Goal: Task Accomplishment & Management: Use online tool/utility

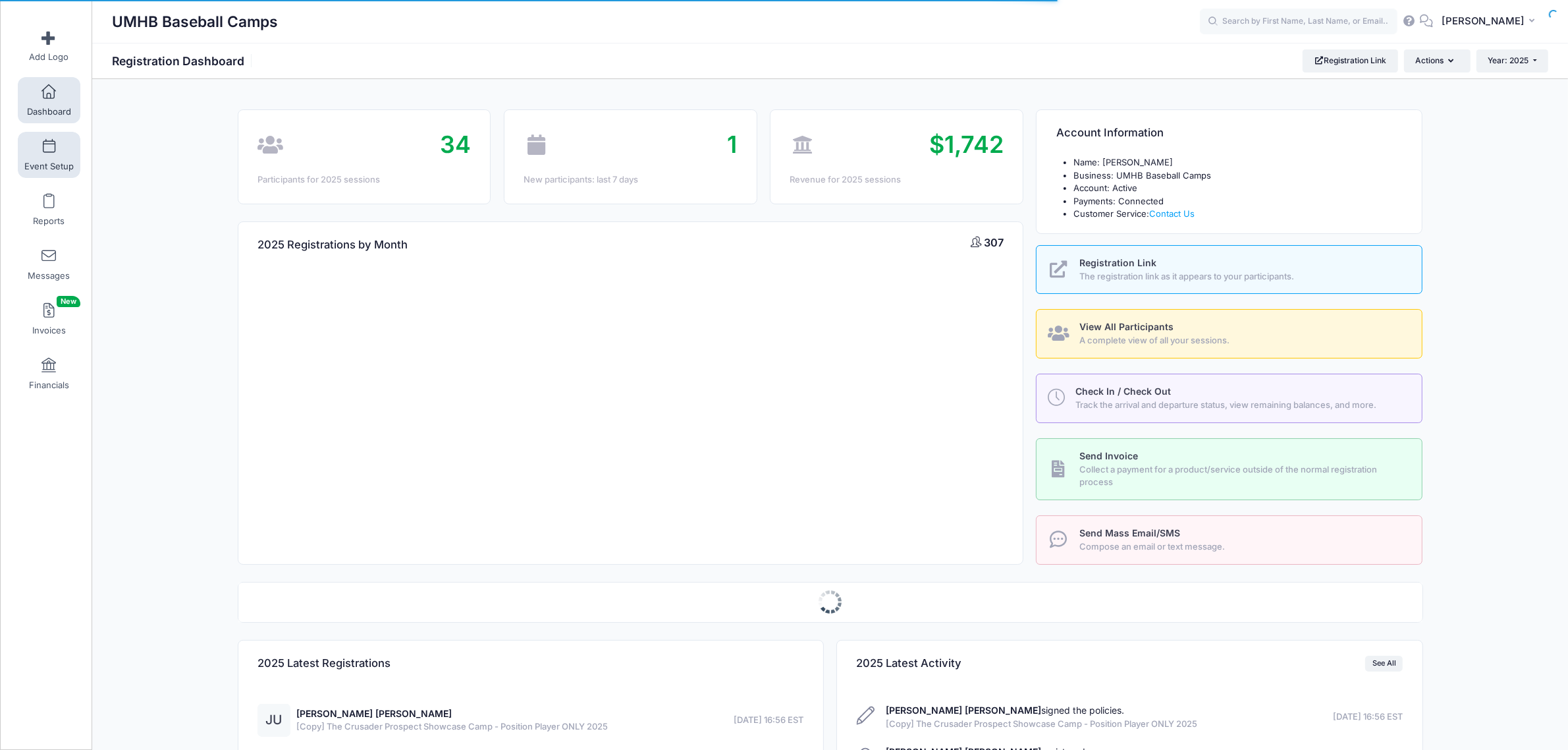
select select
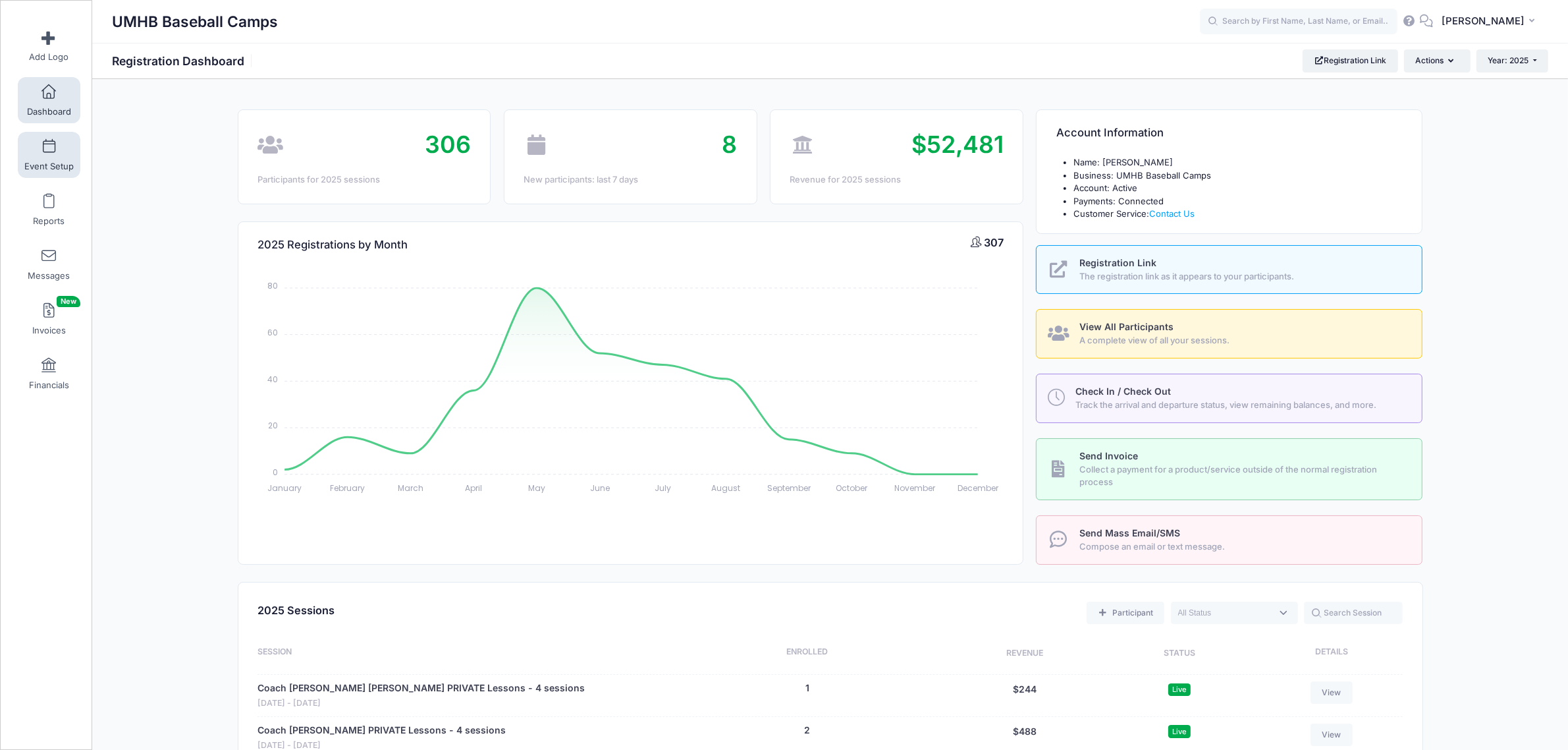
click at [49, 143] on span at bounding box center [49, 147] width 0 height 14
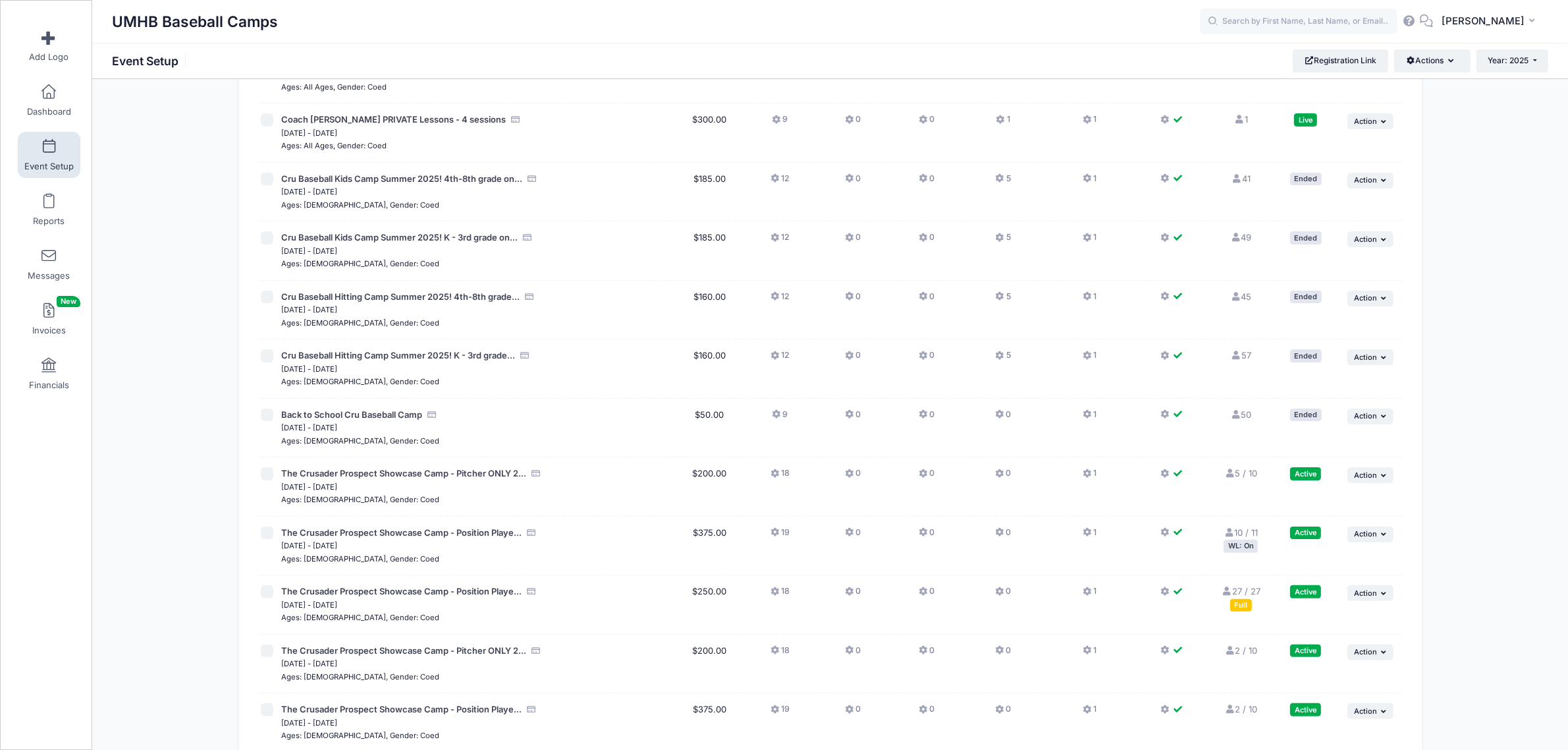
scroll to position [430, 0]
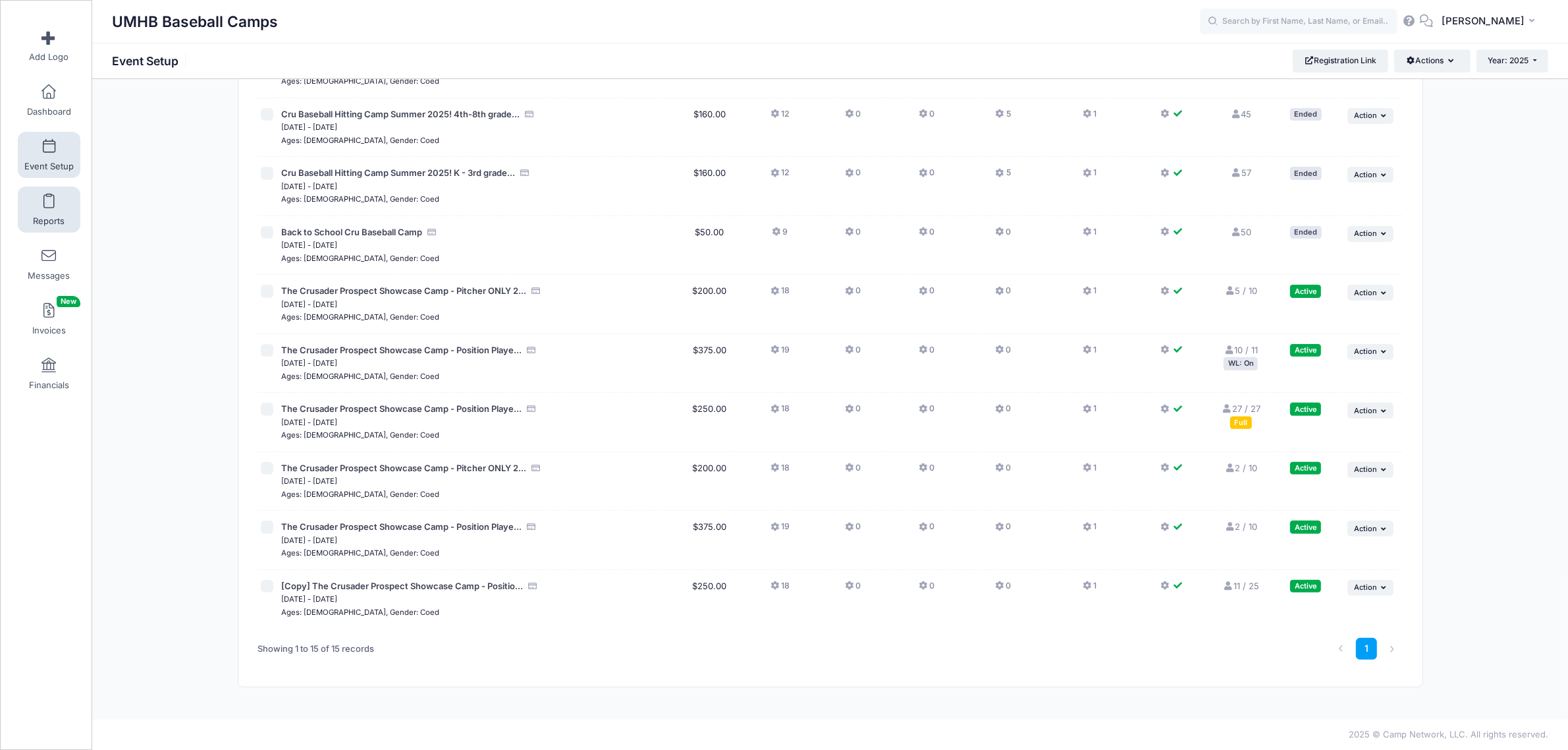
click at [49, 208] on span at bounding box center [49, 201] width 0 height 14
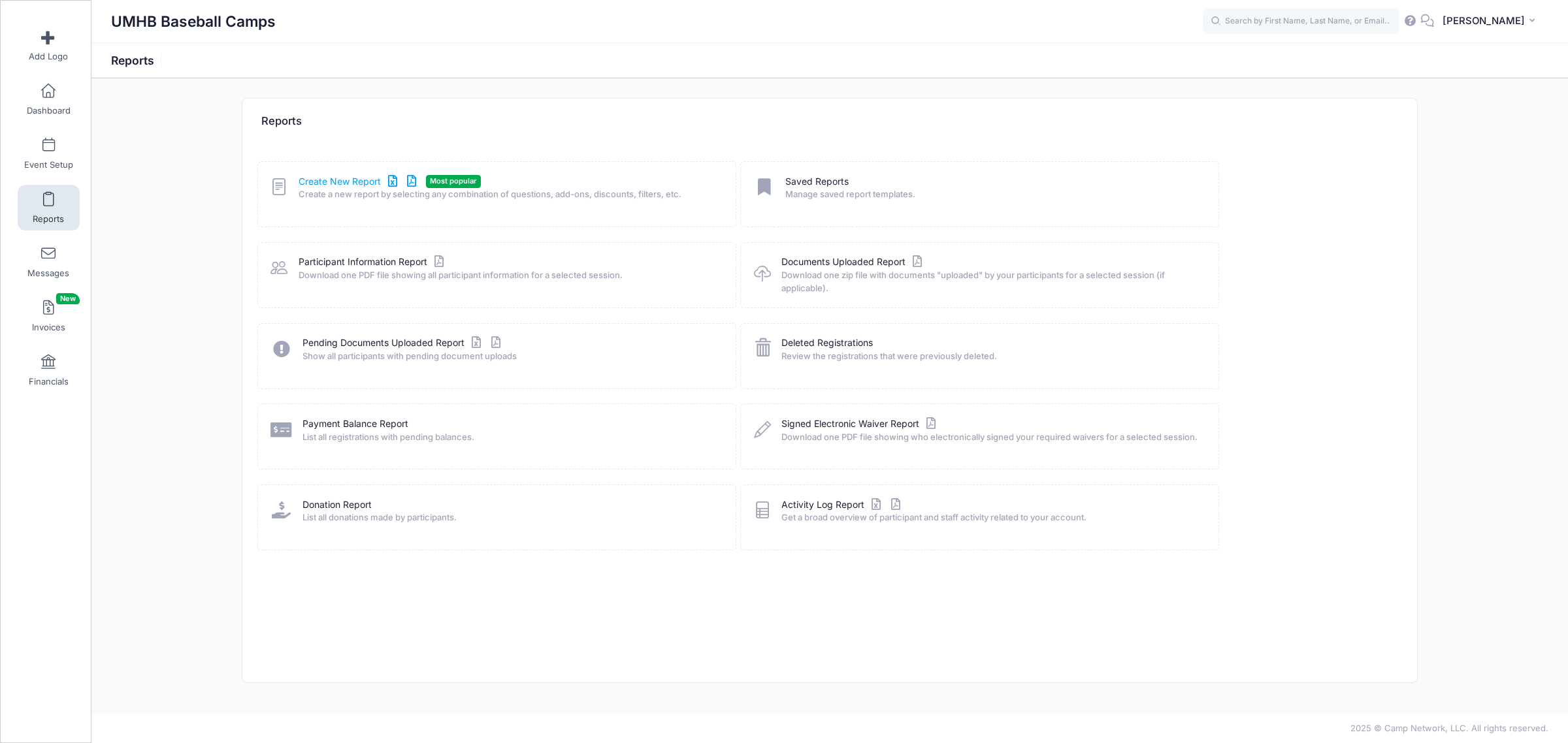
click at [370, 185] on link "Create New Report" at bounding box center [359, 181] width 122 height 14
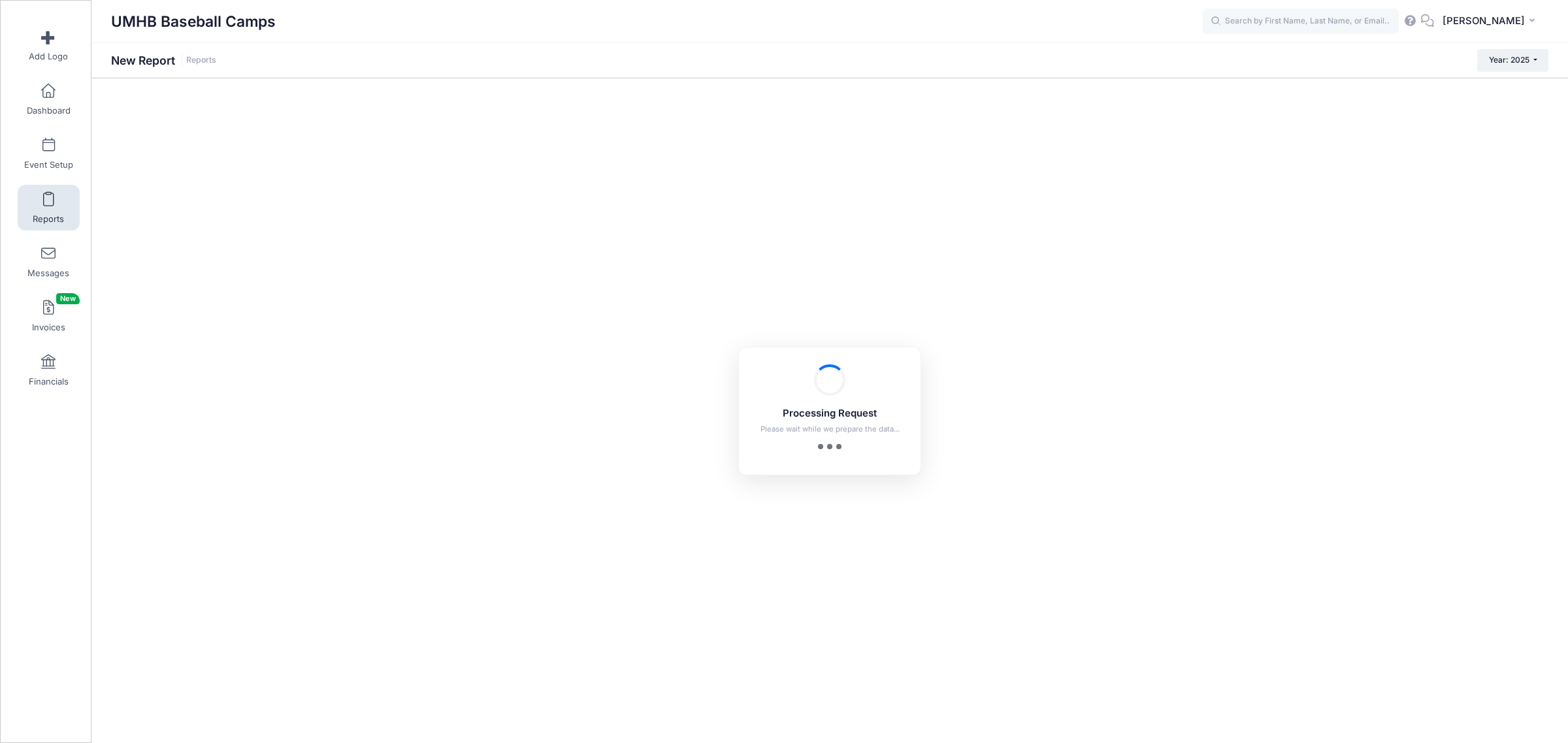
checkbox input "true"
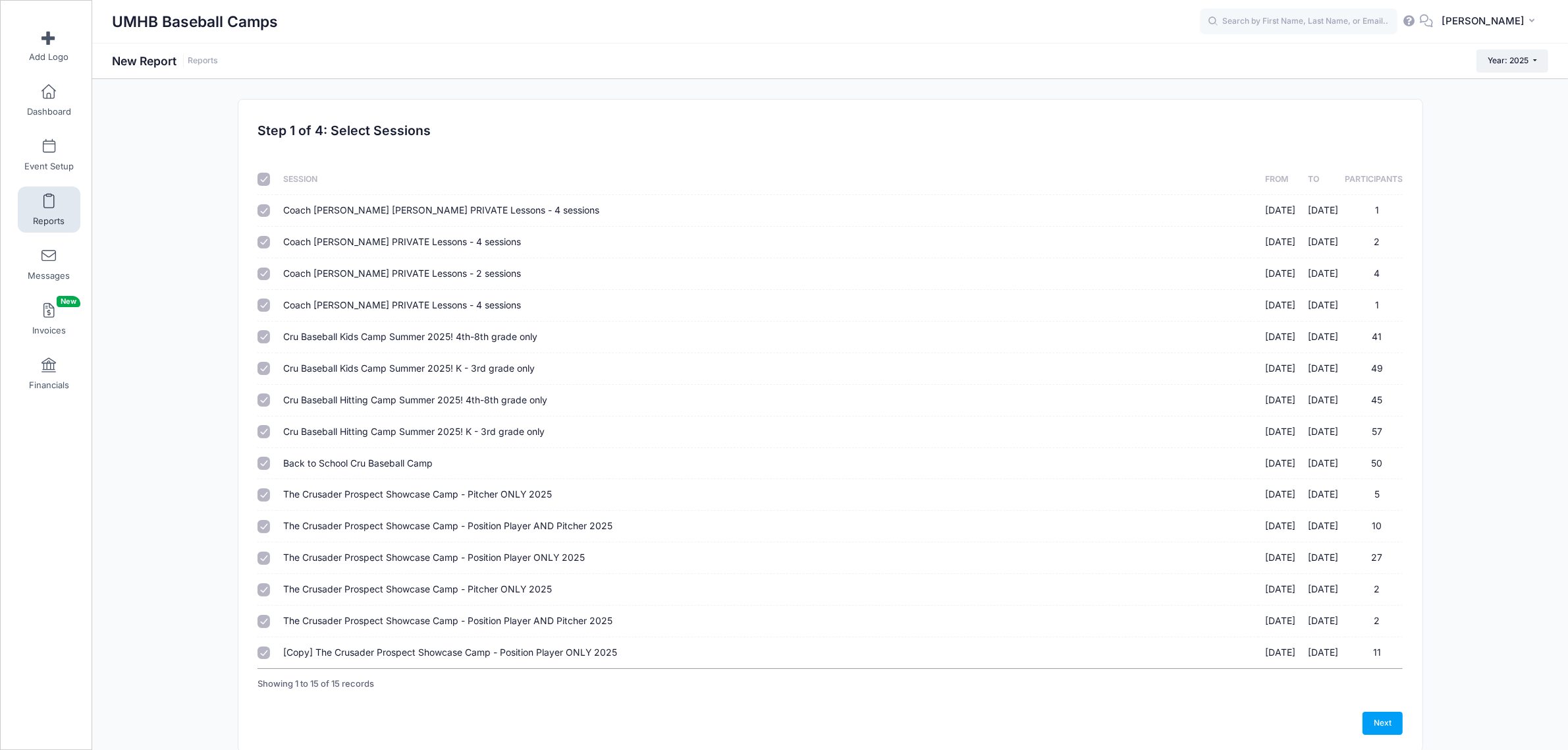
click at [268, 177] on input "checkbox" at bounding box center [264, 179] width 13 height 13
checkbox input "false"
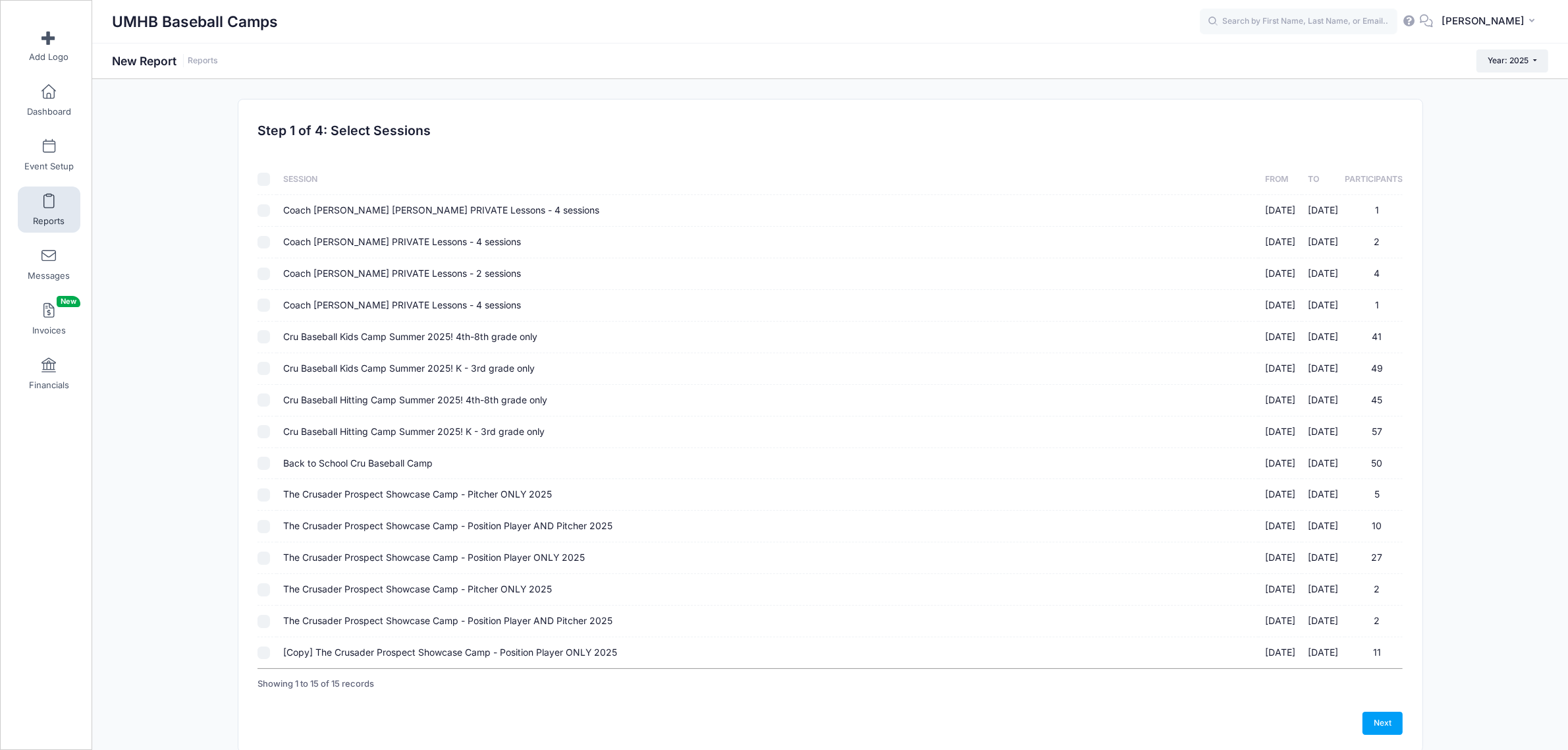
checkbox input "false"
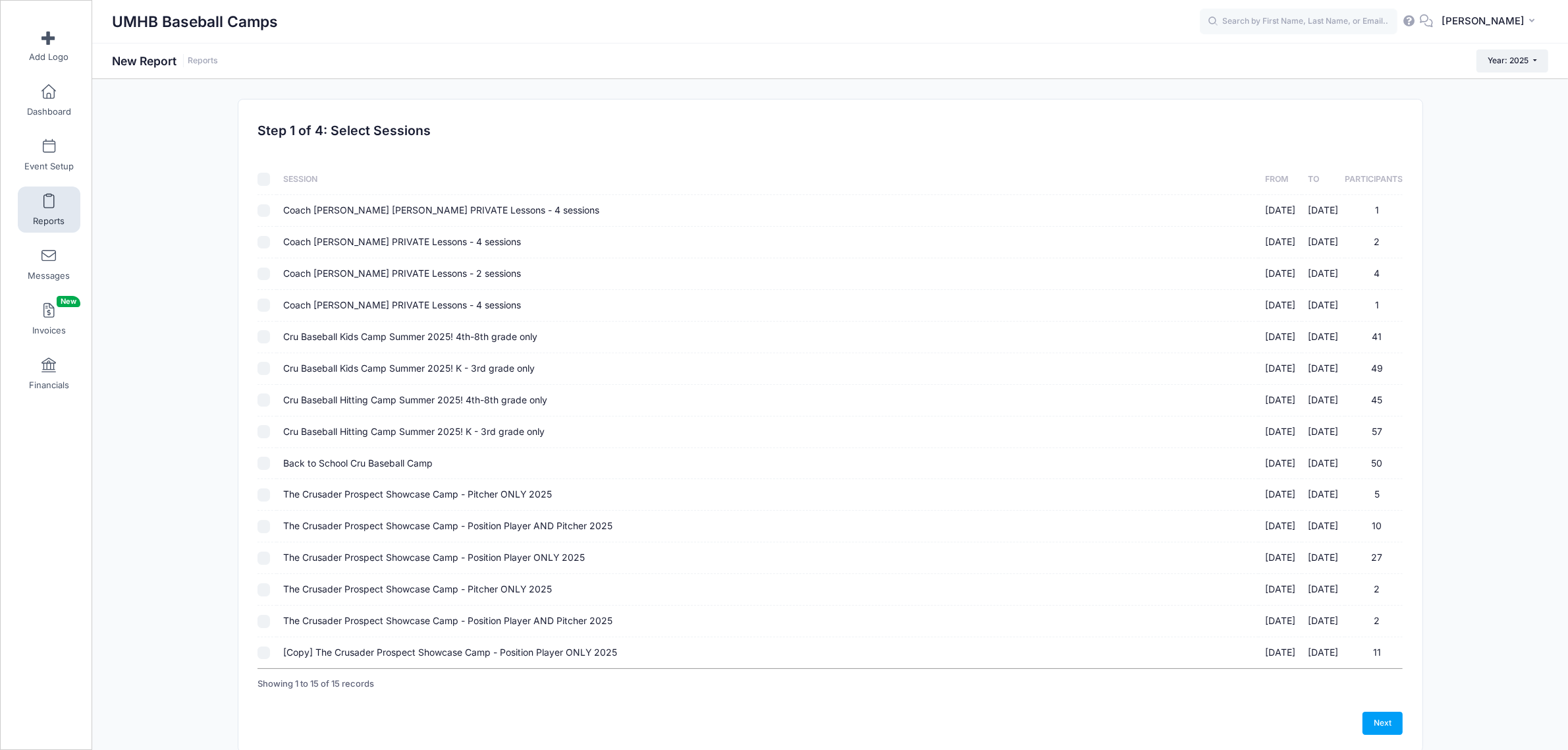
checkbox input "false"
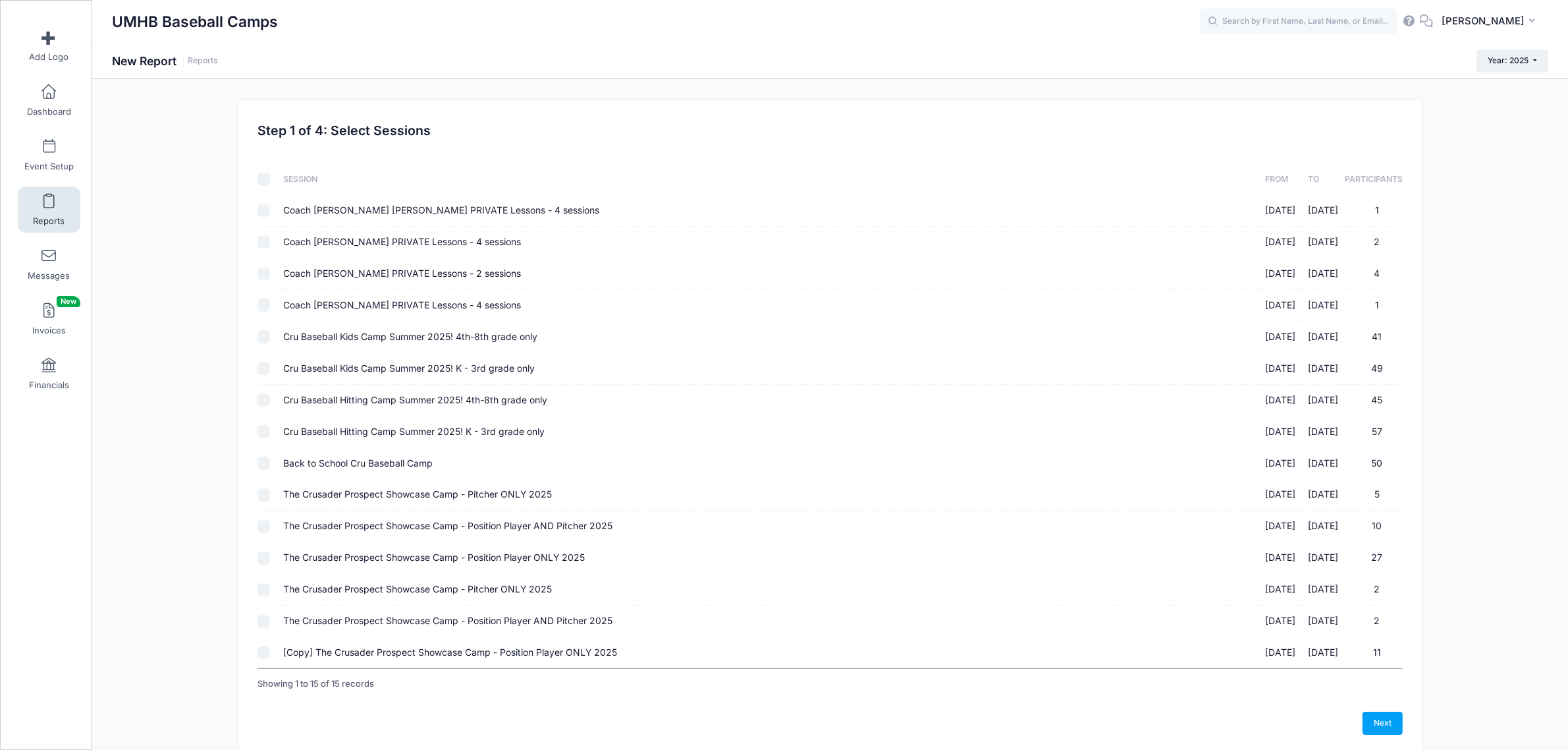
checkbox input "false"
click at [263, 555] on input "The Crusader Prospect Showcase Camp - Position Player ONLY 2025 10/12/2025 - 10…" at bounding box center [264, 559] width 13 height 13
checkbox input "true"
click at [264, 526] on input "The Crusader Prospect Showcase Camp - Position Player AND Pitcher 2025 10/12/20…" at bounding box center [264, 526] width 13 height 13
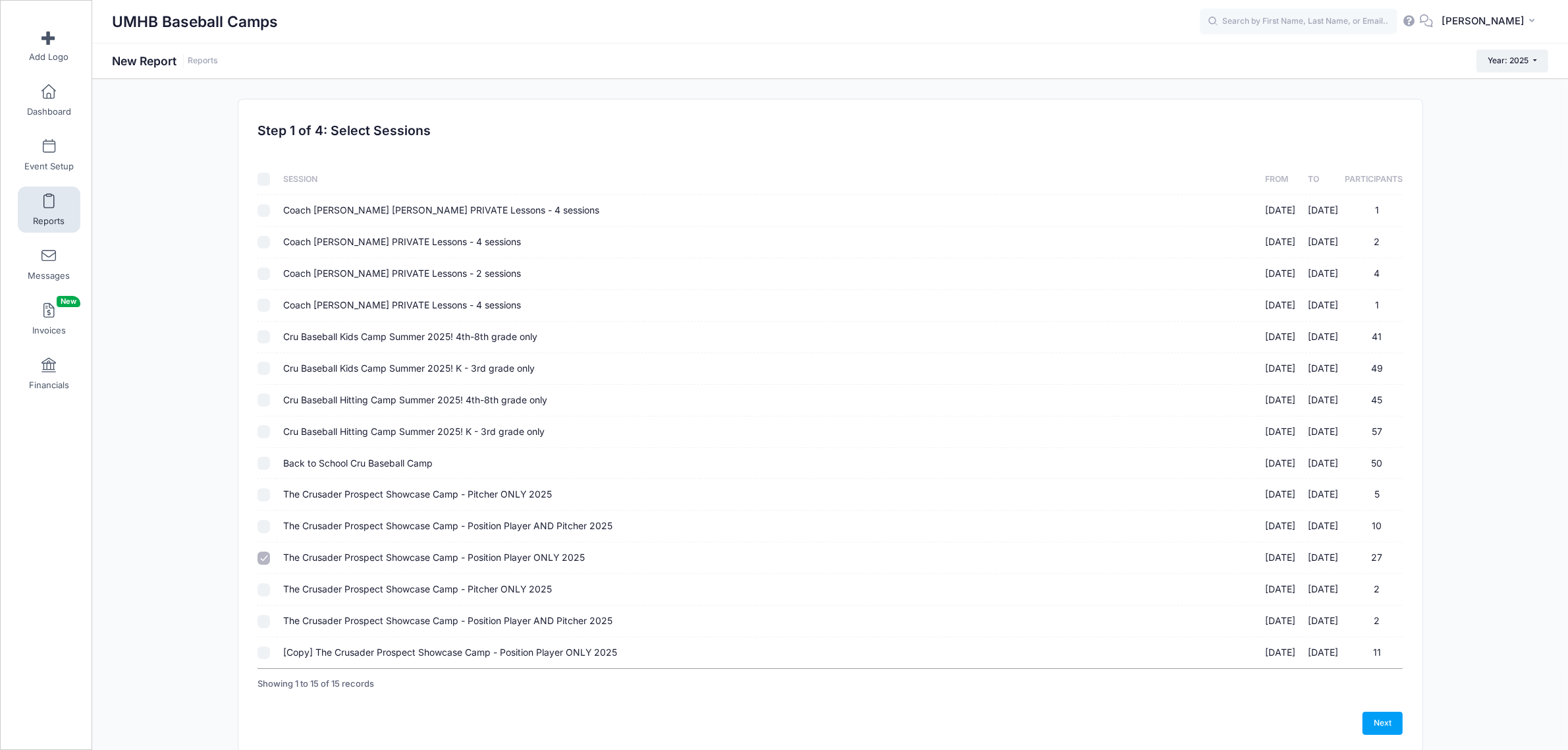
checkbox input "true"
click at [263, 492] on input "The Crusader Prospect Showcase Camp - Pitcher ONLY 2025 10/12/2025 - 10/12/2025…" at bounding box center [264, 495] width 13 height 13
checkbox input "true"
click at [1387, 723] on link "Next" at bounding box center [1382, 723] width 41 height 22
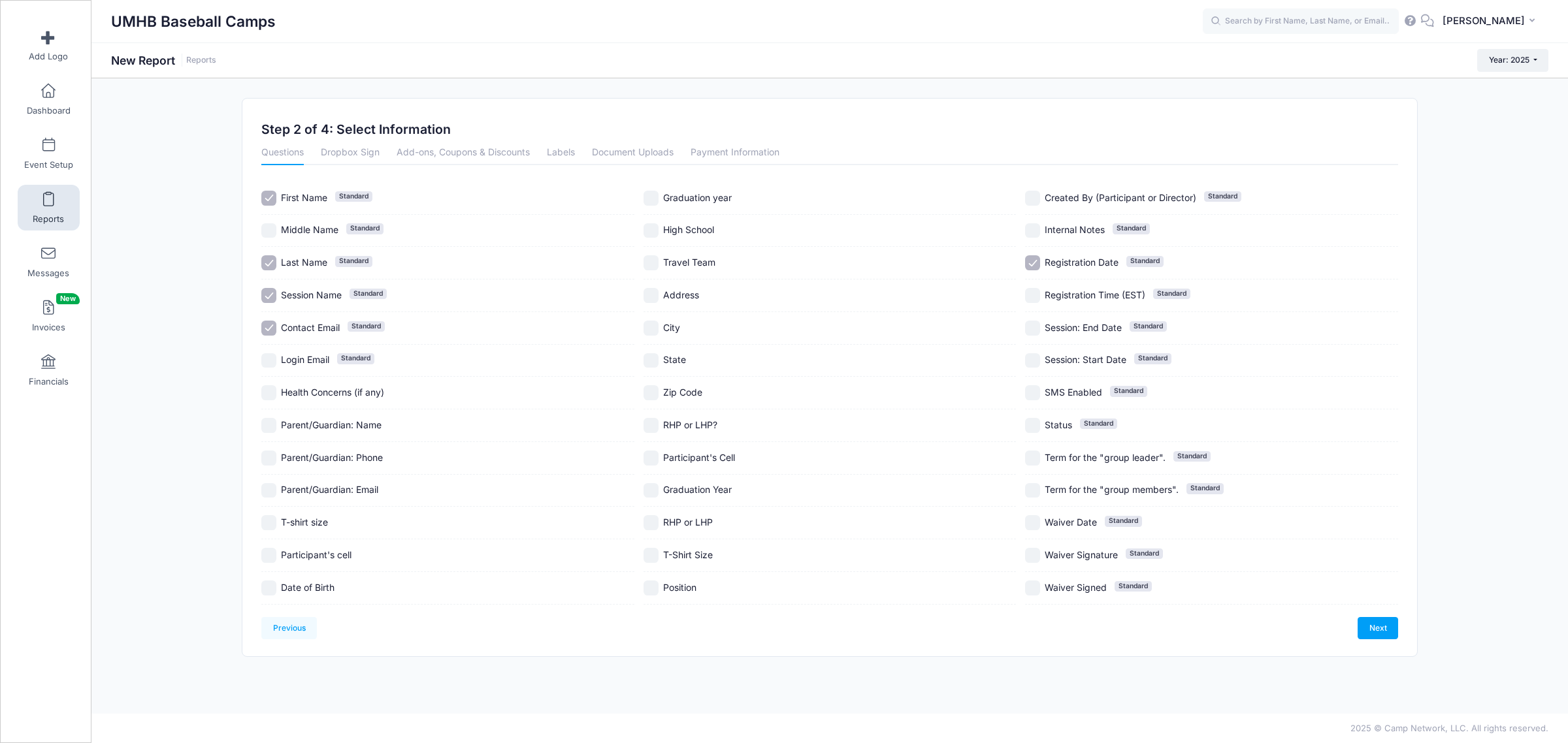
click at [265, 327] on input "Contact Email Standard" at bounding box center [269, 328] width 15 height 15
checkbox input "false"
click at [659, 429] on label "RHP or LHP?" at bounding box center [830, 425] width 373 height 15
checkbox input "true"
click at [652, 522] on input "RHP or LHP" at bounding box center [651, 522] width 15 height 15
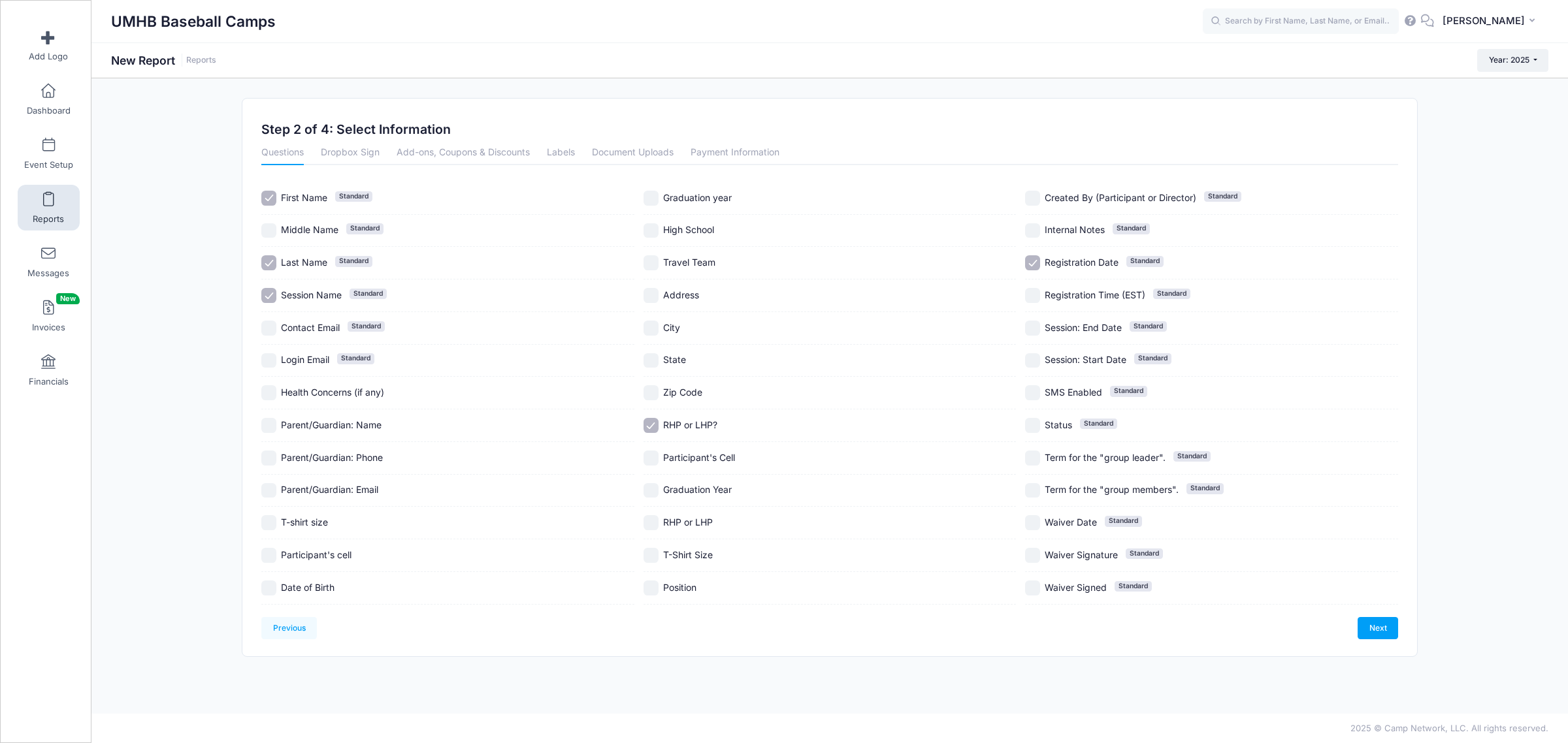
checkbox input "true"
click at [655, 589] on input "Position" at bounding box center [651, 588] width 15 height 15
checkbox input "true"
click at [1377, 626] on link "Next" at bounding box center [1377, 627] width 40 height 22
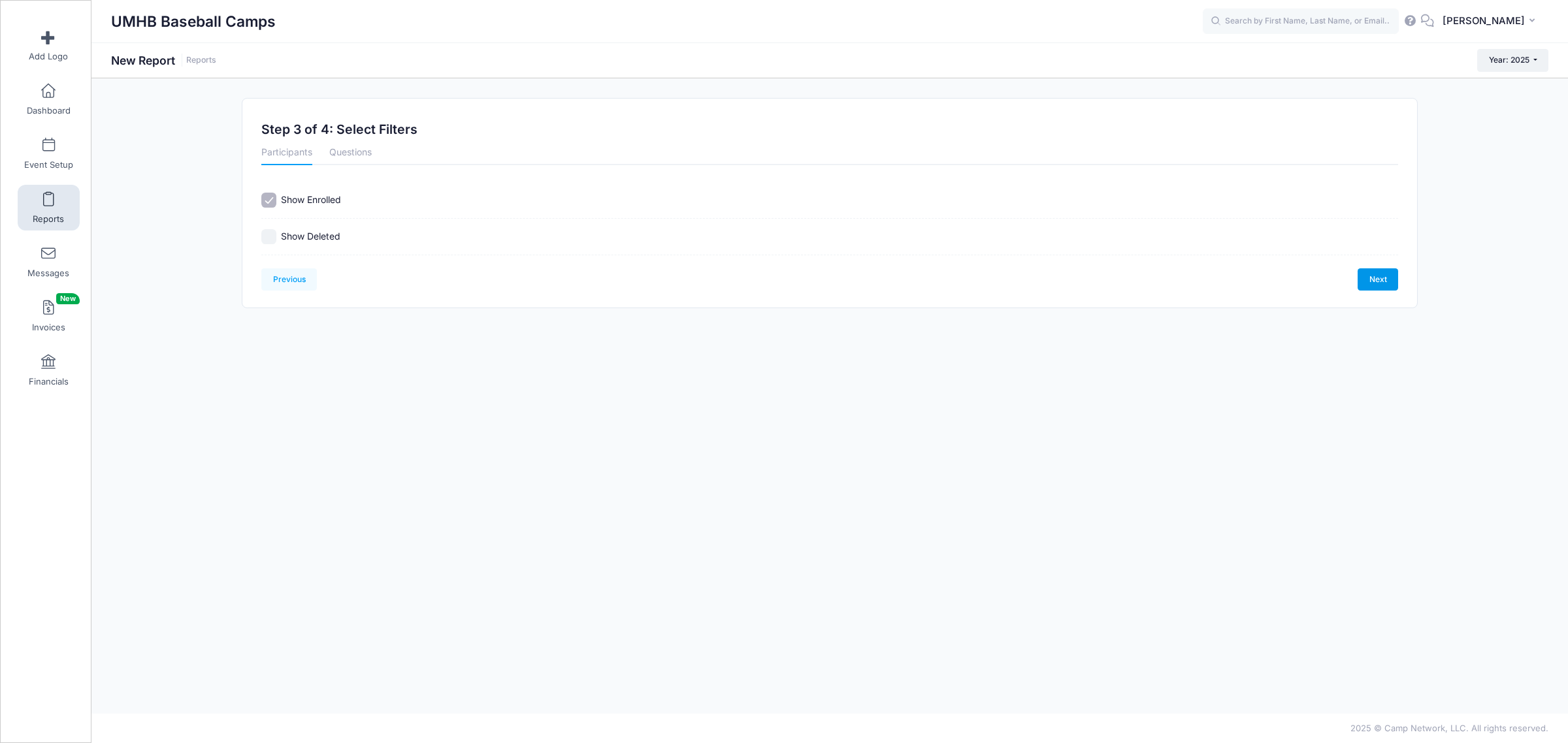
click at [1376, 287] on link "Next" at bounding box center [1377, 279] width 40 height 22
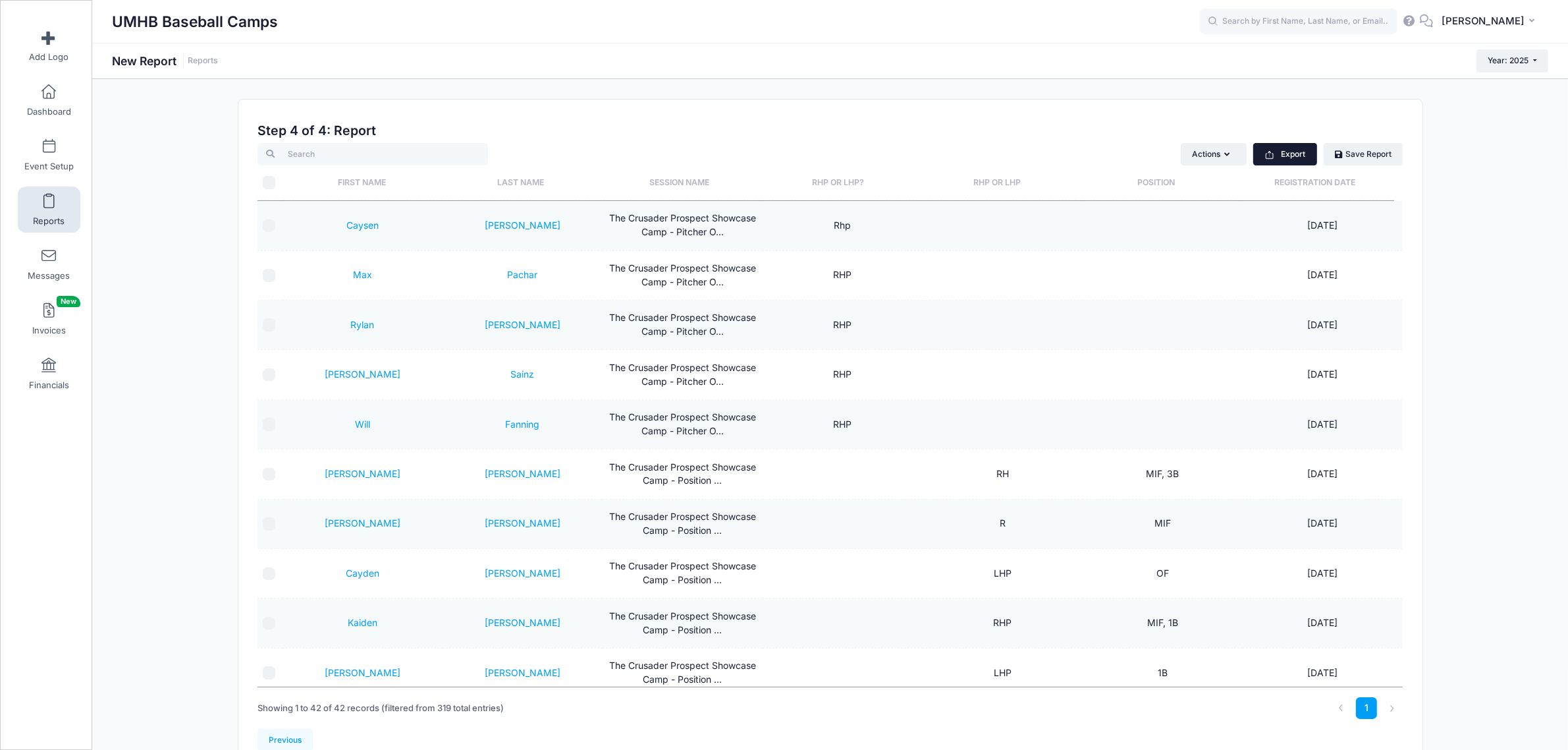
click at [1295, 153] on button "Export" at bounding box center [1285, 154] width 64 height 22
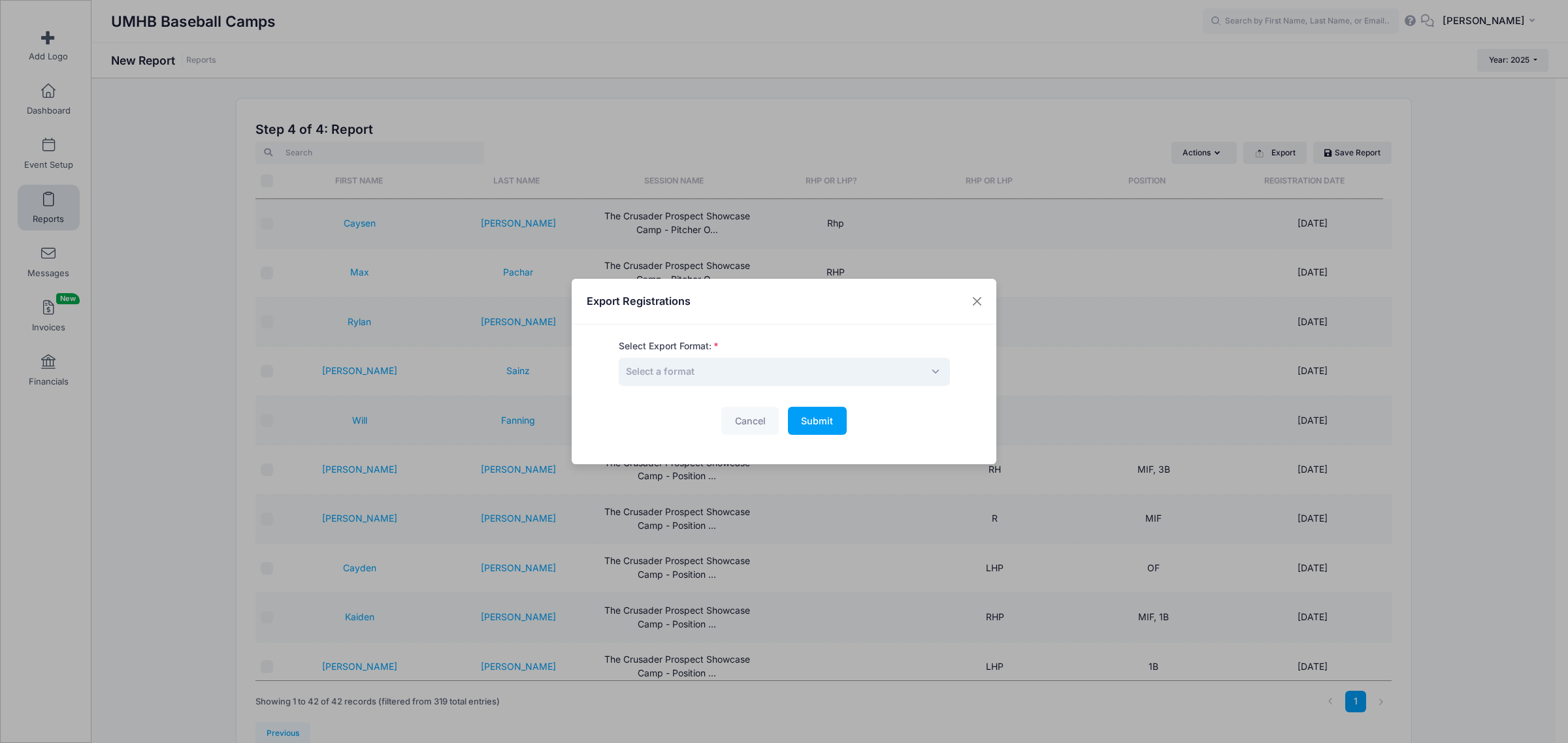
click at [835, 374] on span "Select a format" at bounding box center [784, 372] width 331 height 28
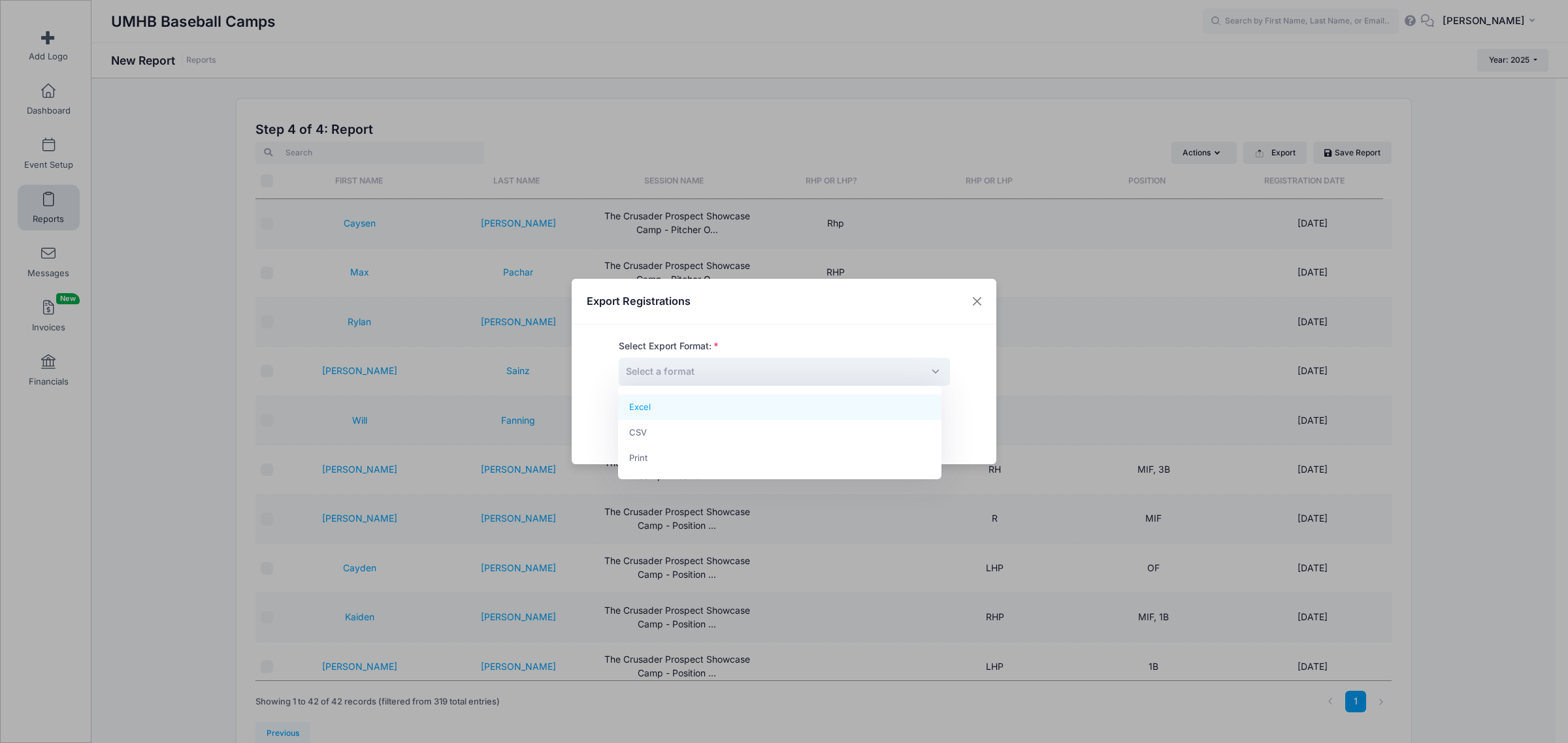
select select "excel"
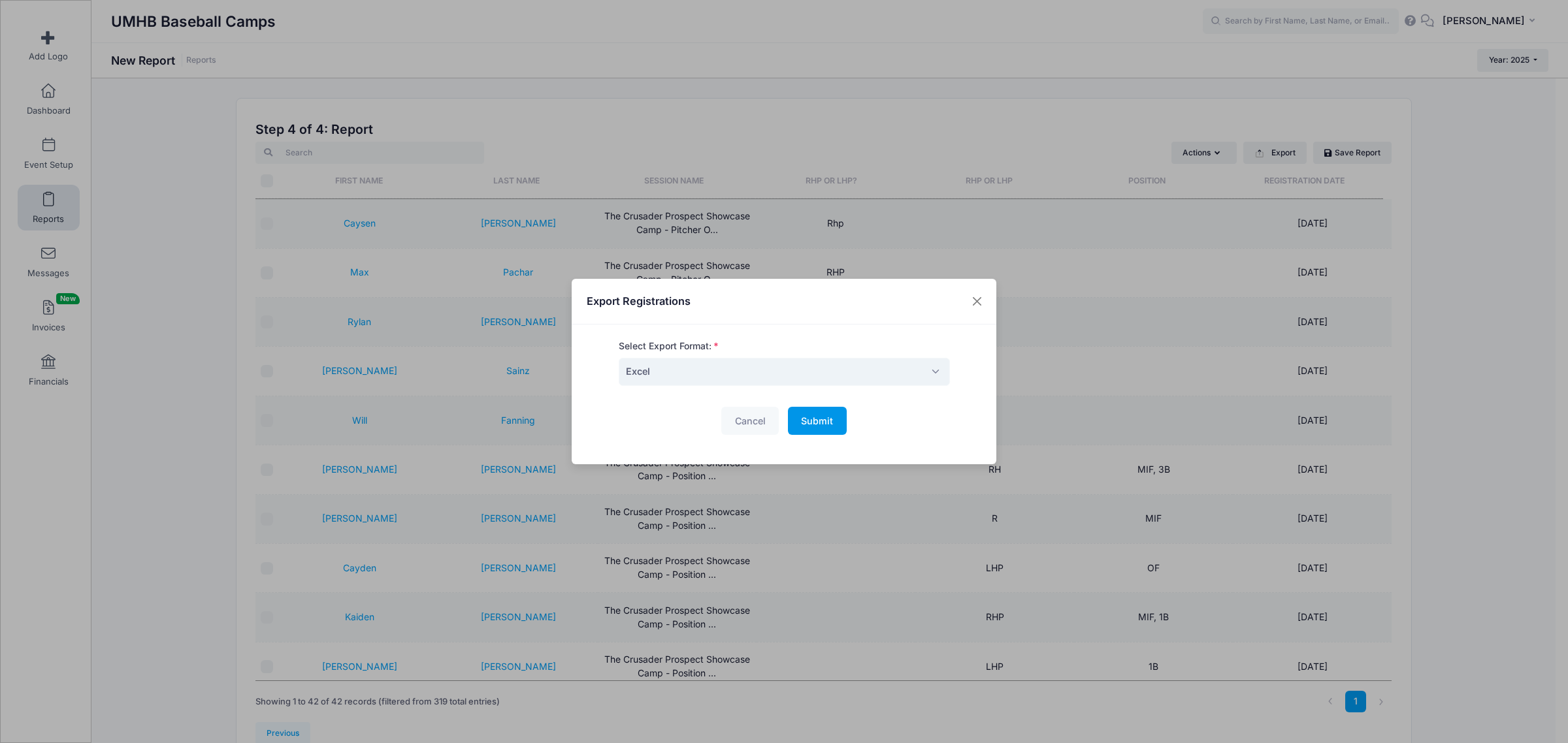
click at [801, 423] on span "Submit" at bounding box center [816, 421] width 32 height 11
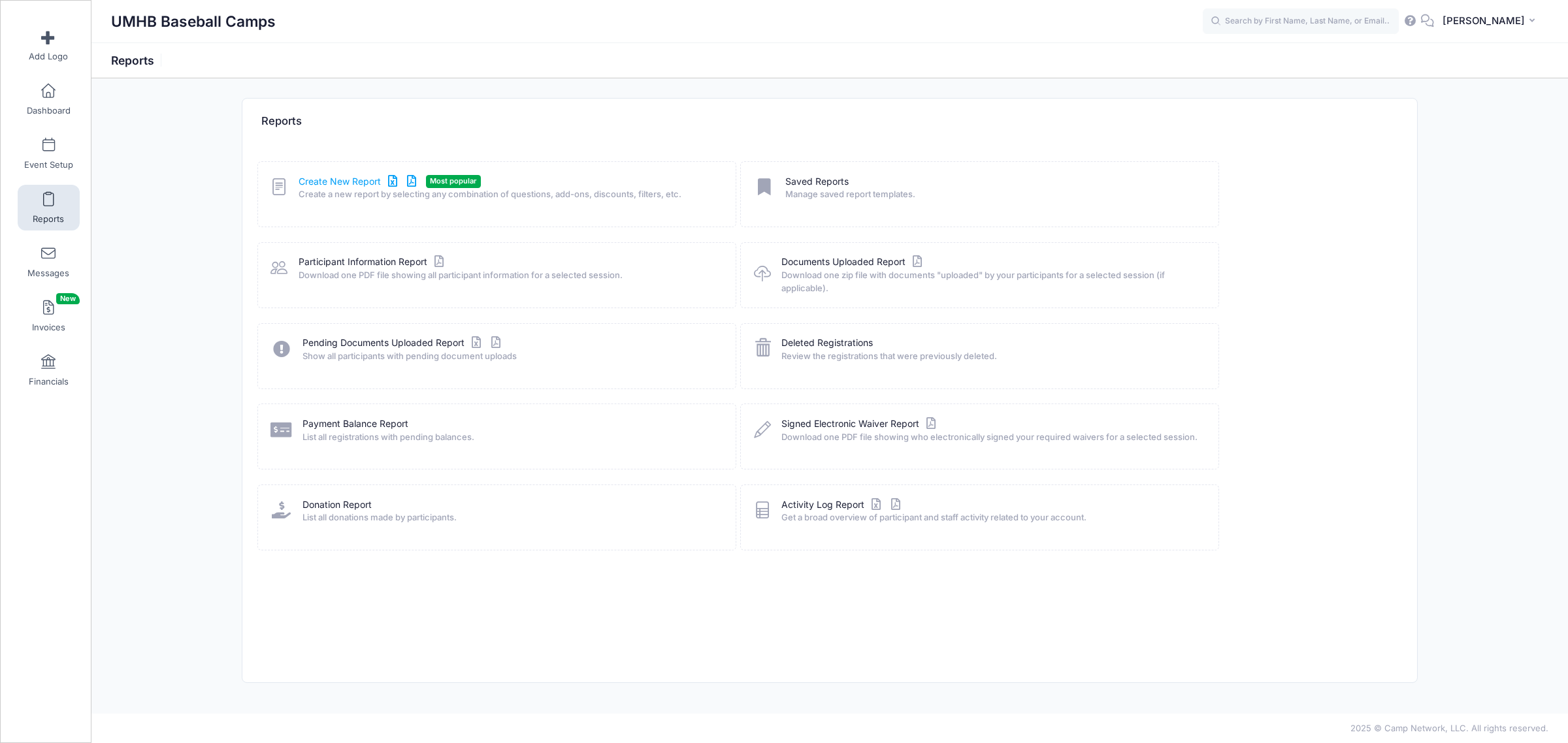
click at [359, 178] on link "Create New Report" at bounding box center [359, 181] width 122 height 14
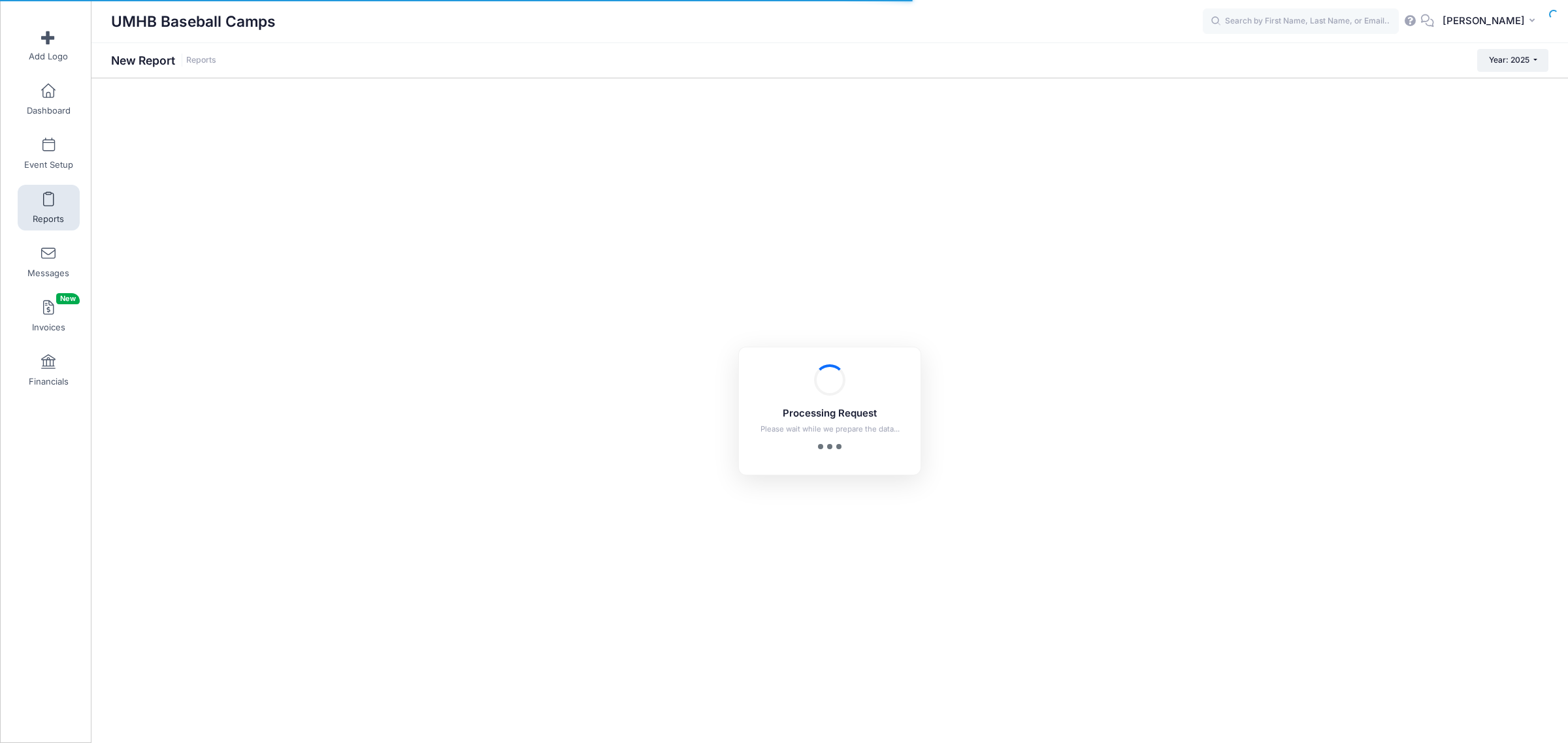
checkbox input "true"
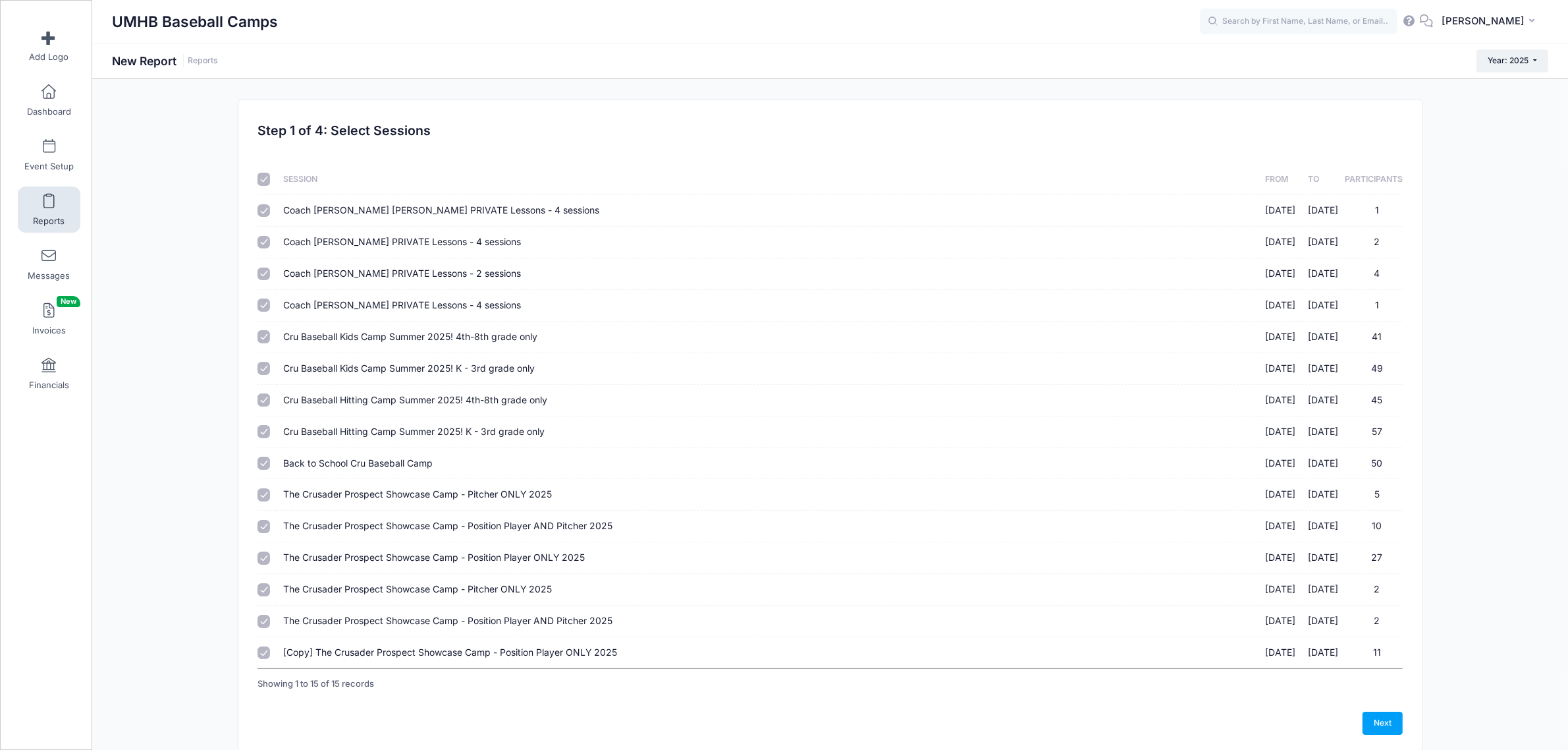
click at [268, 175] on input "checkbox" at bounding box center [264, 179] width 13 height 13
checkbox input "false"
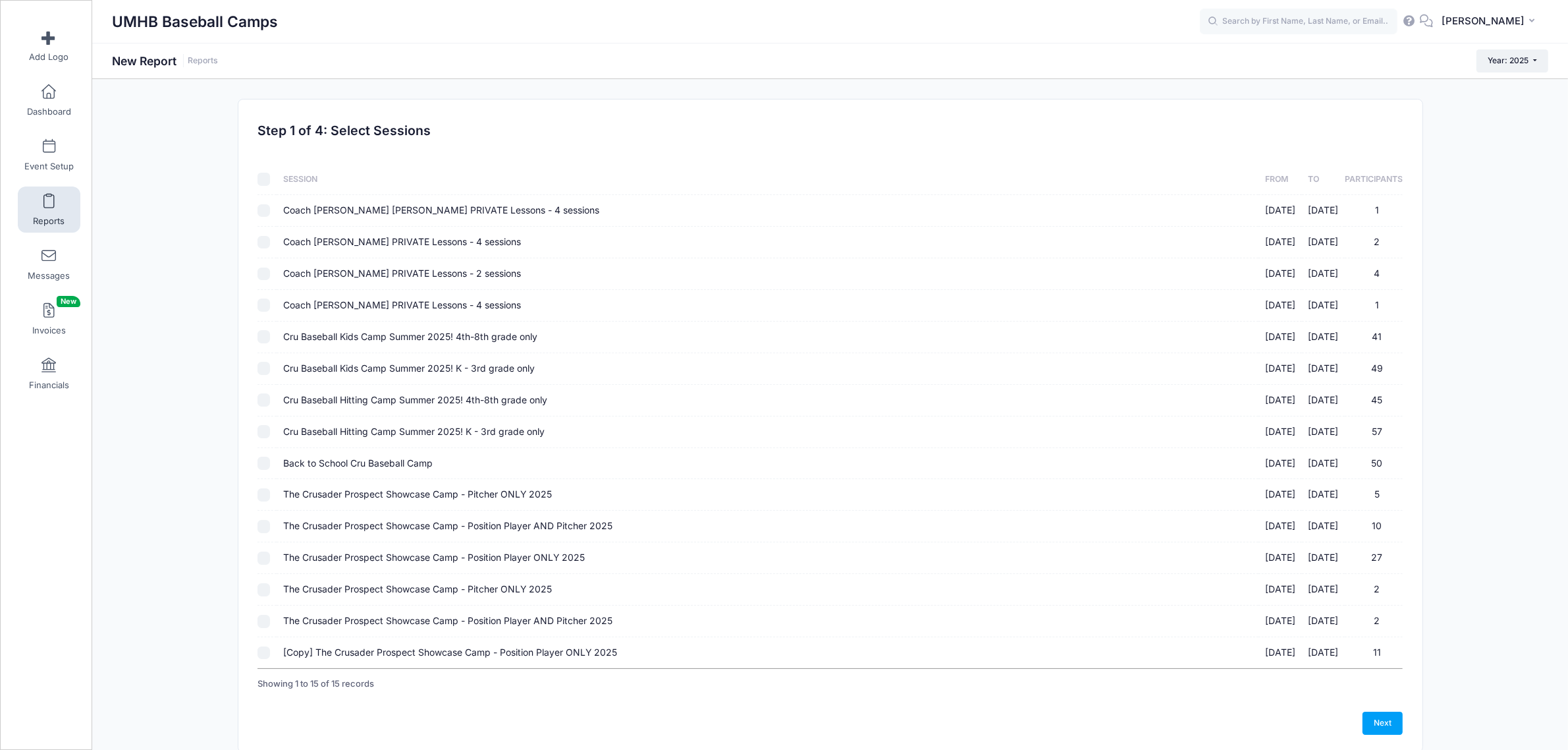
checkbox input "false"
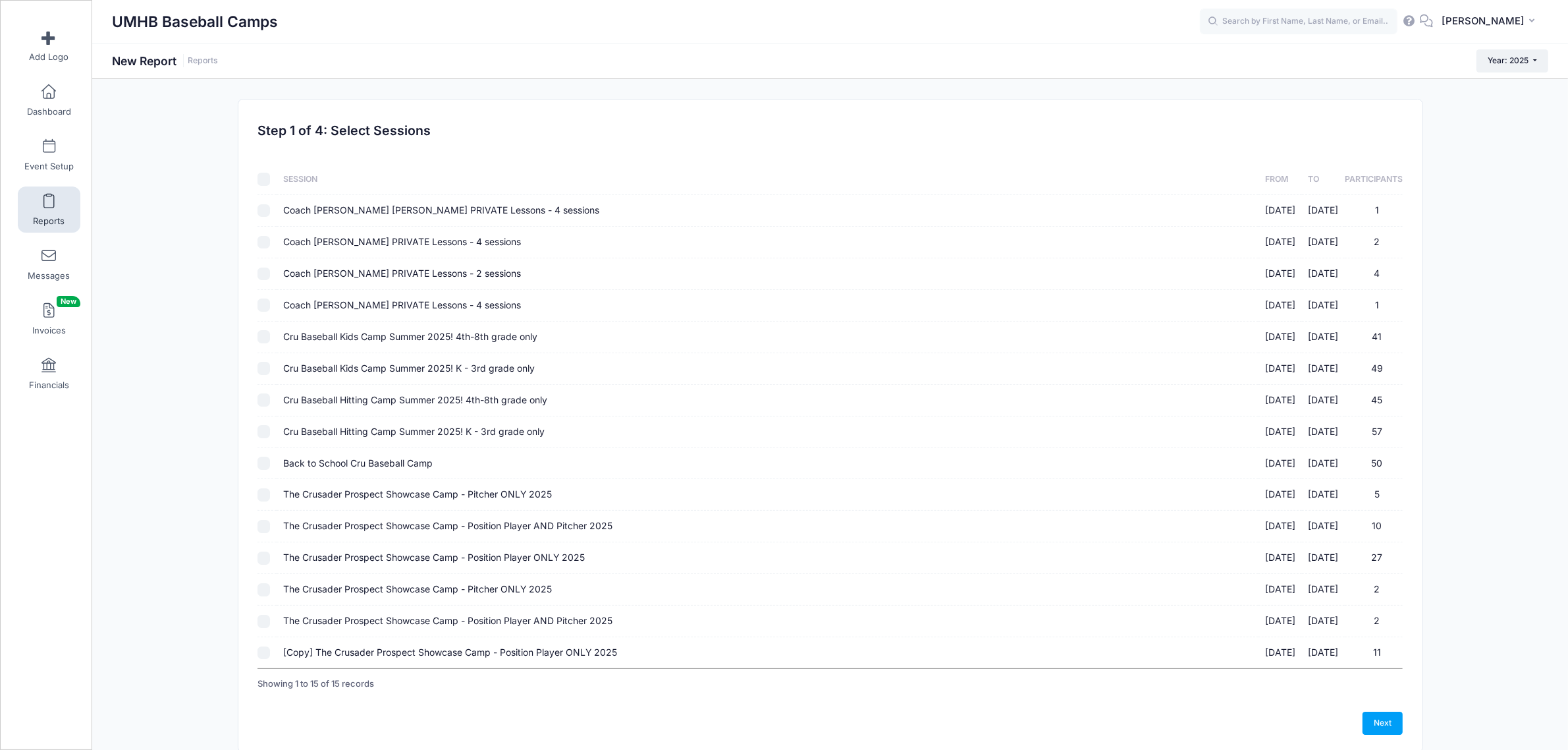
checkbox input "false"
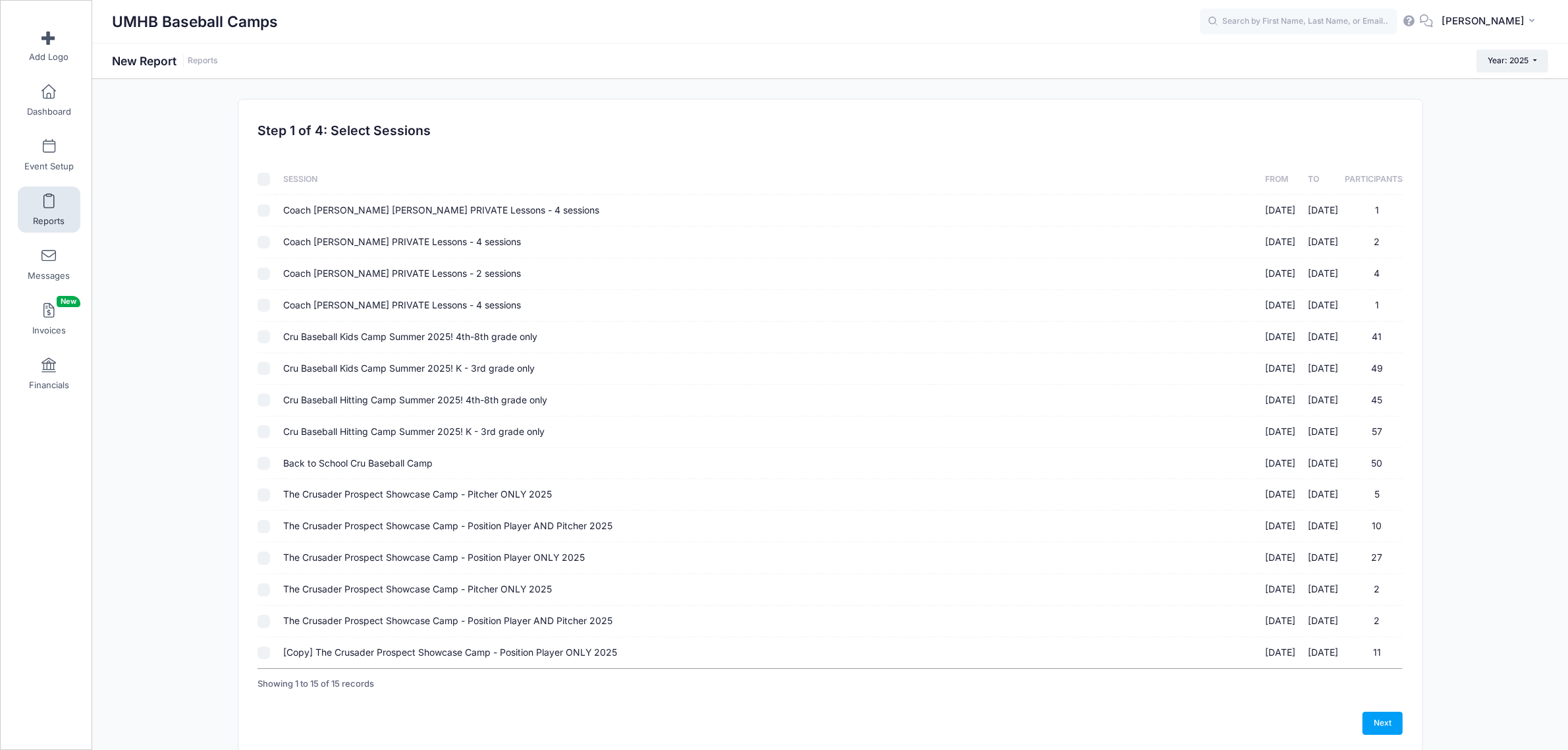
checkbox input "false"
click at [258, 561] on input "The Crusader Prospect Showcase Camp - Position Player ONLY 2025 10/12/2025 - 10…" at bounding box center [264, 559] width 13 height 13
checkbox input "true"
click at [260, 530] on input "The Crusader Prospect Showcase Camp - Position Player AND Pitcher 2025 10/12/20…" at bounding box center [264, 526] width 13 height 13
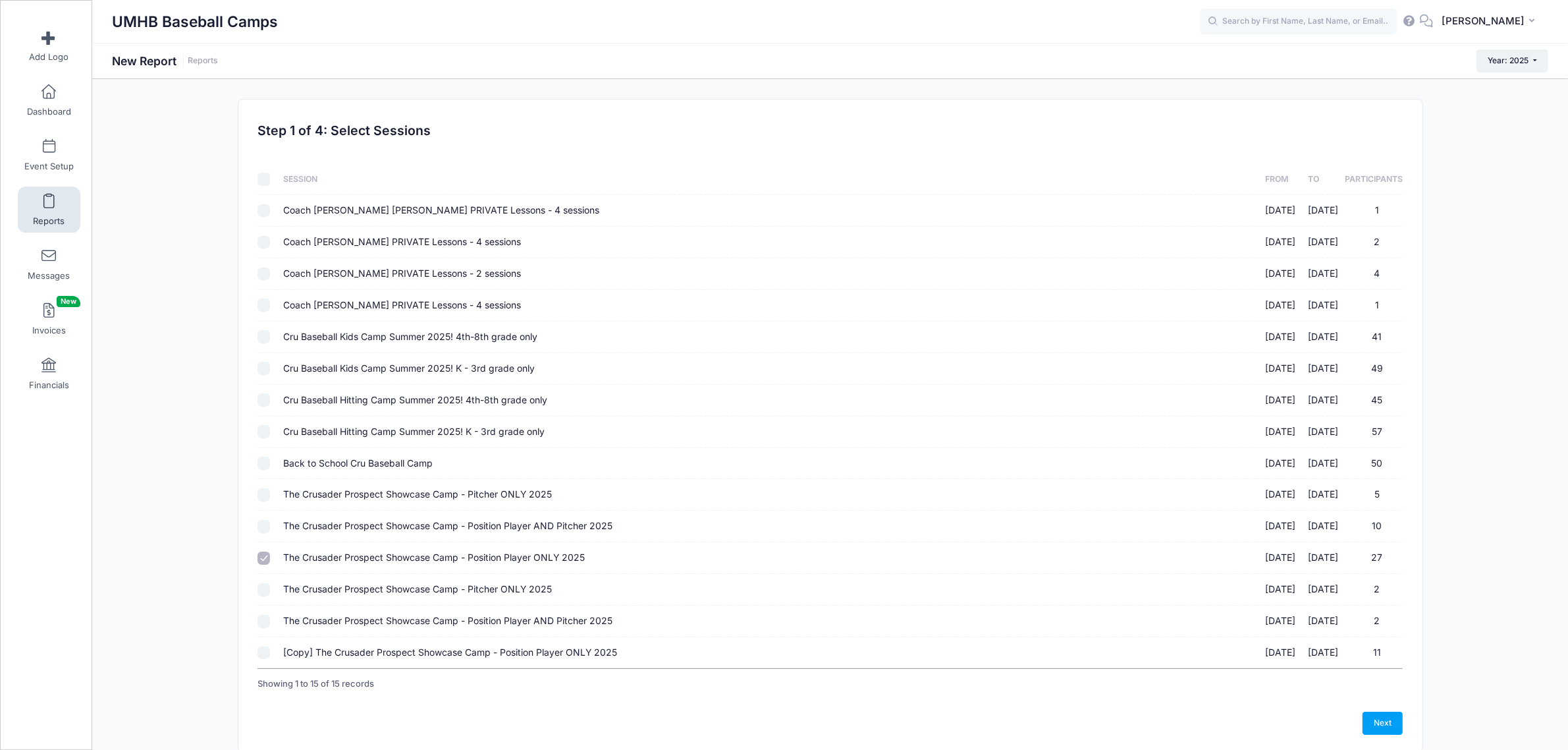
checkbox input "true"
click at [260, 490] on input "The Crusader Prospect Showcase Camp - Pitcher ONLY 2025 10/12/2025 - 10/12/2025…" at bounding box center [264, 495] width 13 height 13
checkbox input "true"
drag, startPoint x: 1393, startPoint y: 730, endPoint x: 901, endPoint y: 515, distance: 536.9
click at [1393, 730] on link "Next" at bounding box center [1382, 723] width 41 height 22
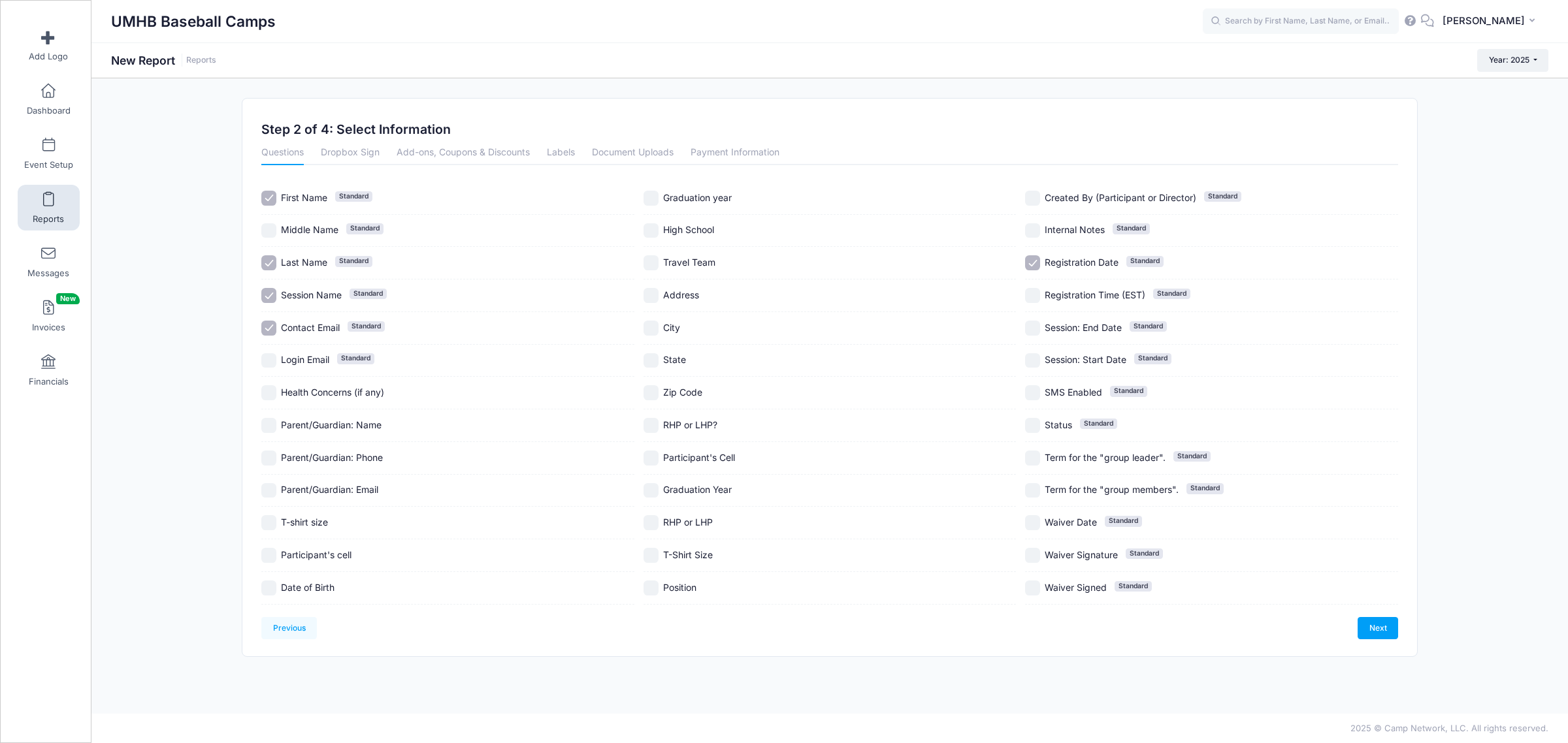
click at [651, 195] on input "Graduation year" at bounding box center [651, 198] width 15 height 15
checkbox input "true"
click at [652, 488] on input "Graduation Year" at bounding box center [651, 490] width 15 height 15
checkbox input "true"
click at [1392, 631] on link "Next" at bounding box center [1377, 627] width 40 height 22
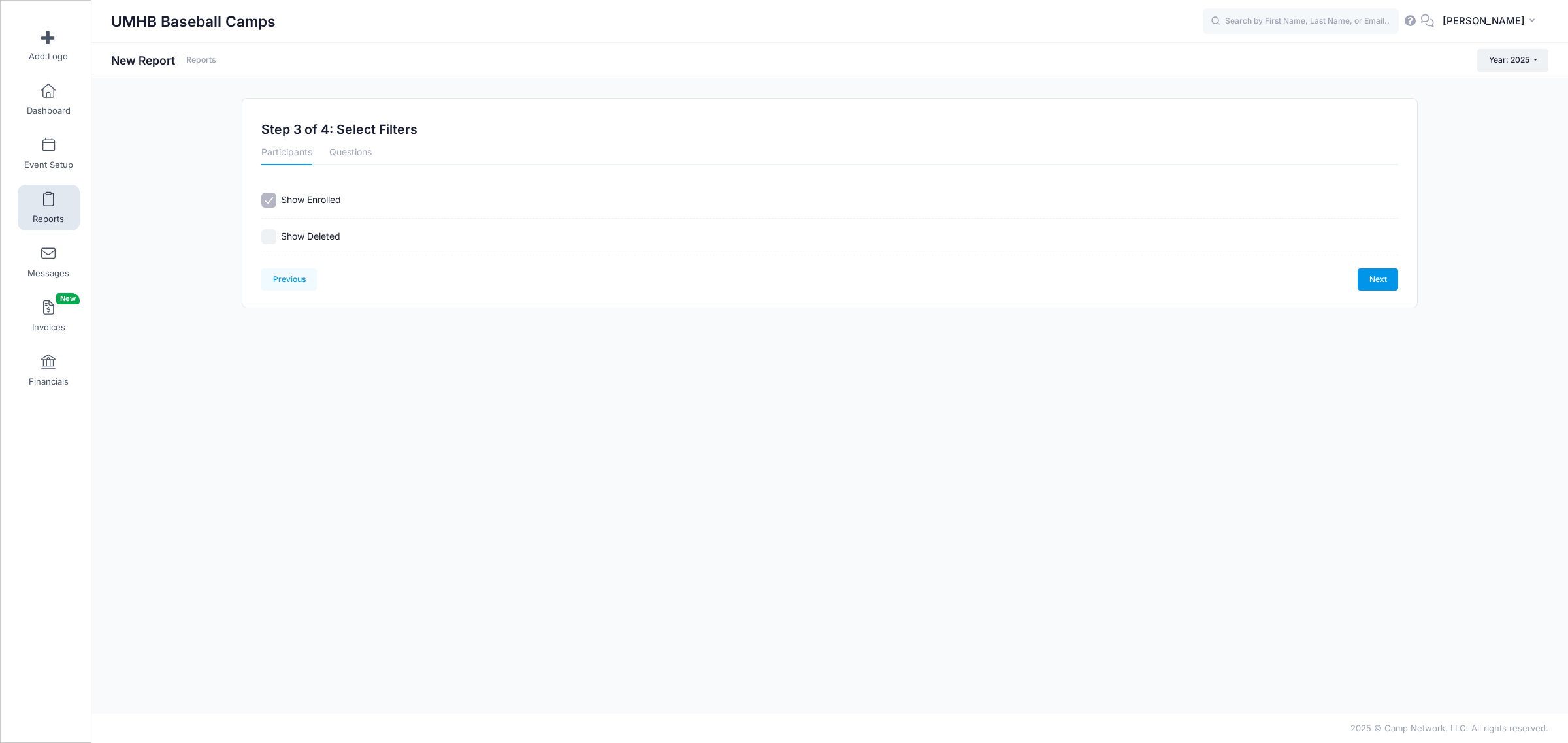
click at [1386, 281] on link "Next" at bounding box center [1377, 279] width 40 height 22
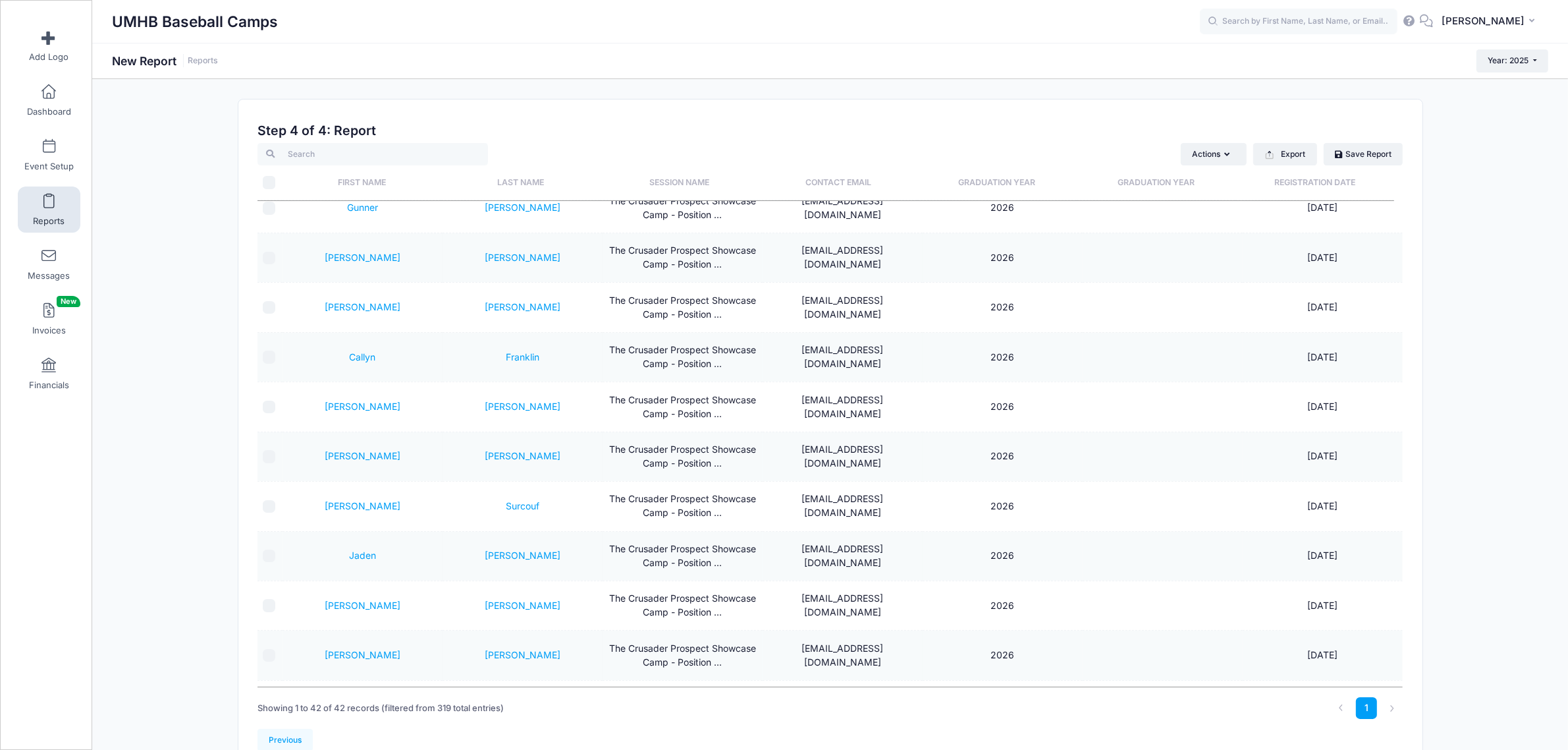
scroll to position [1609, 0]
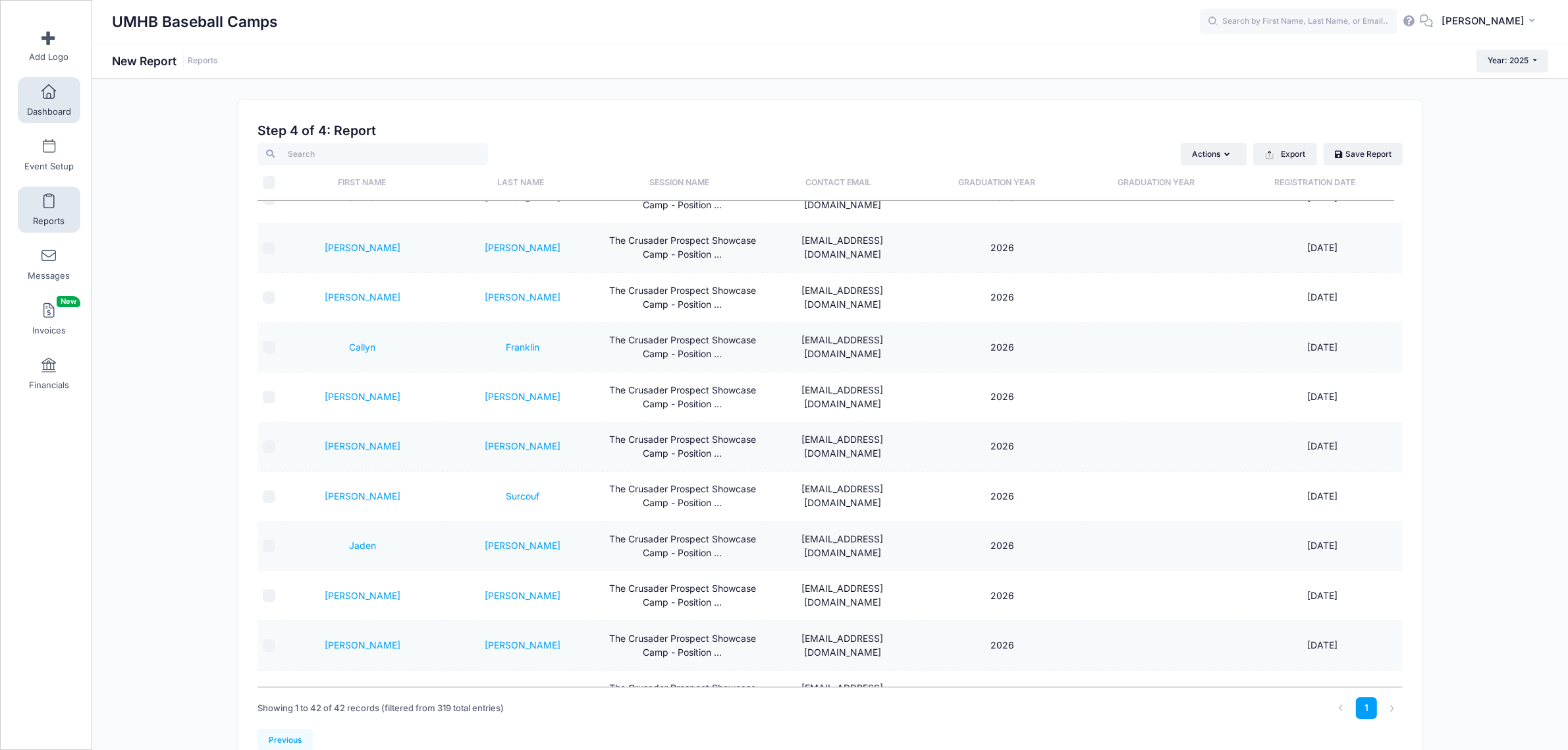
click at [44, 109] on span "Dashboard" at bounding box center [49, 112] width 44 height 12
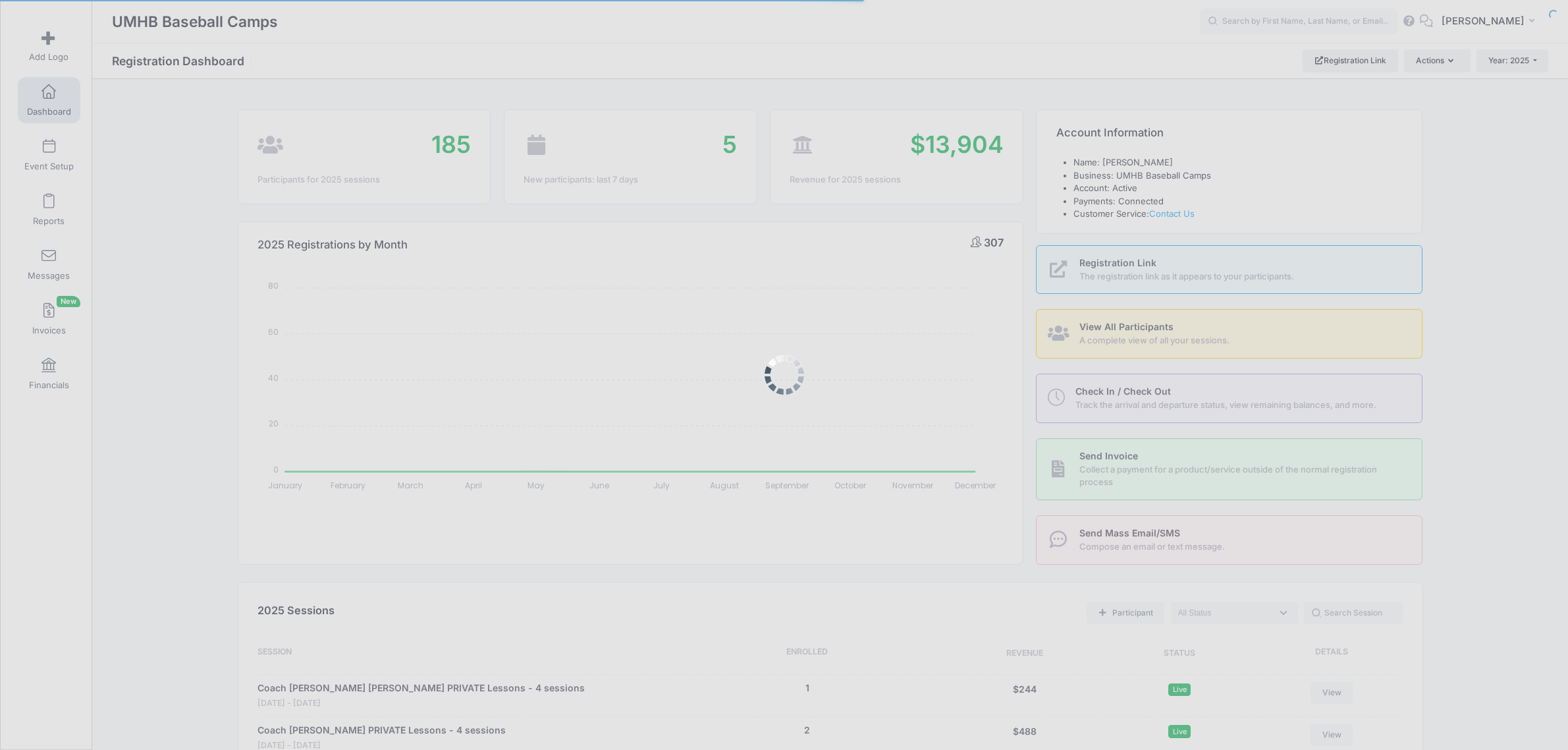
select select
